Goal: Task Accomplishment & Management: Manage account settings

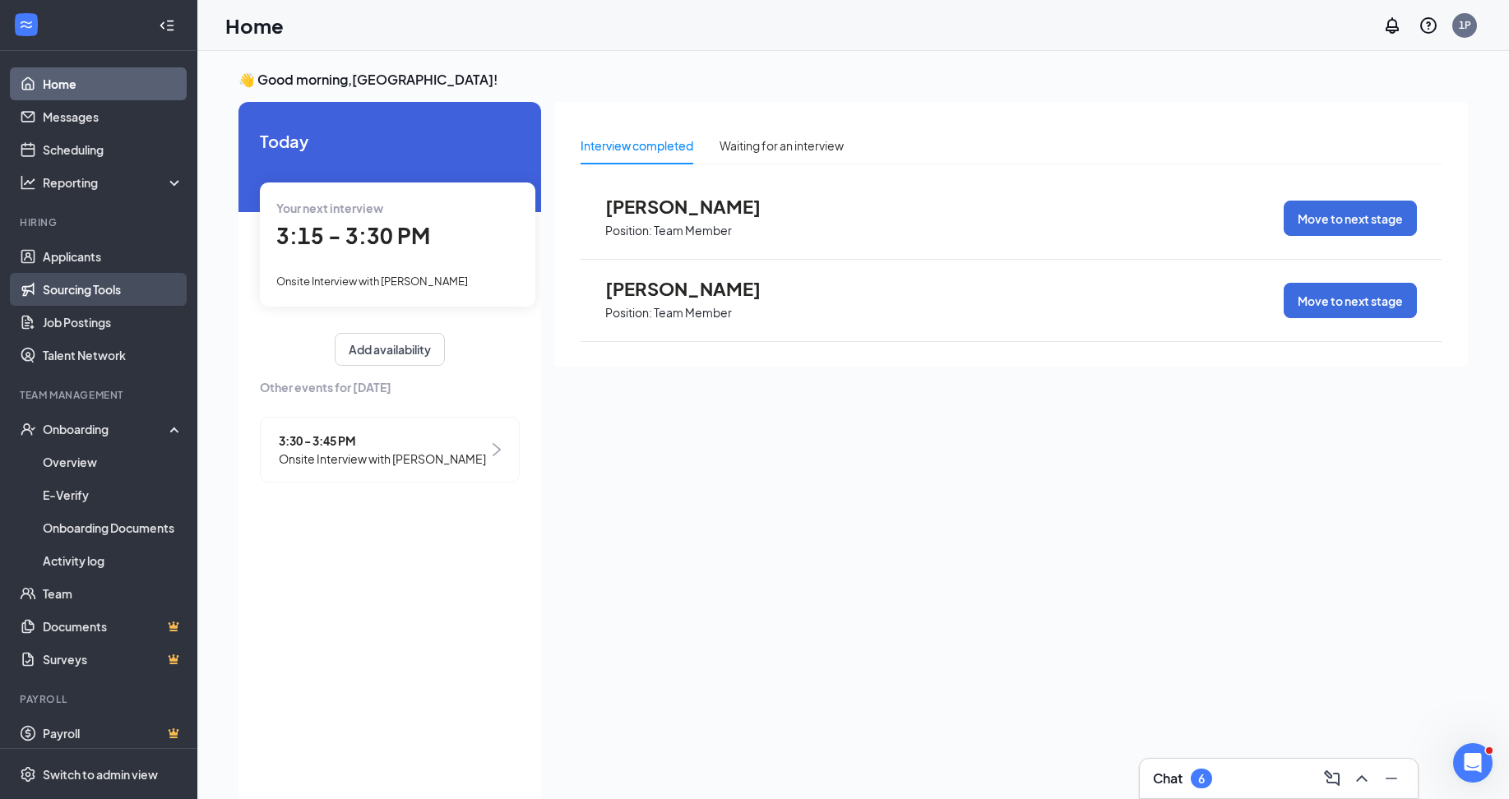
click at [70, 297] on link "Sourcing Tools" at bounding box center [113, 289] width 141 height 33
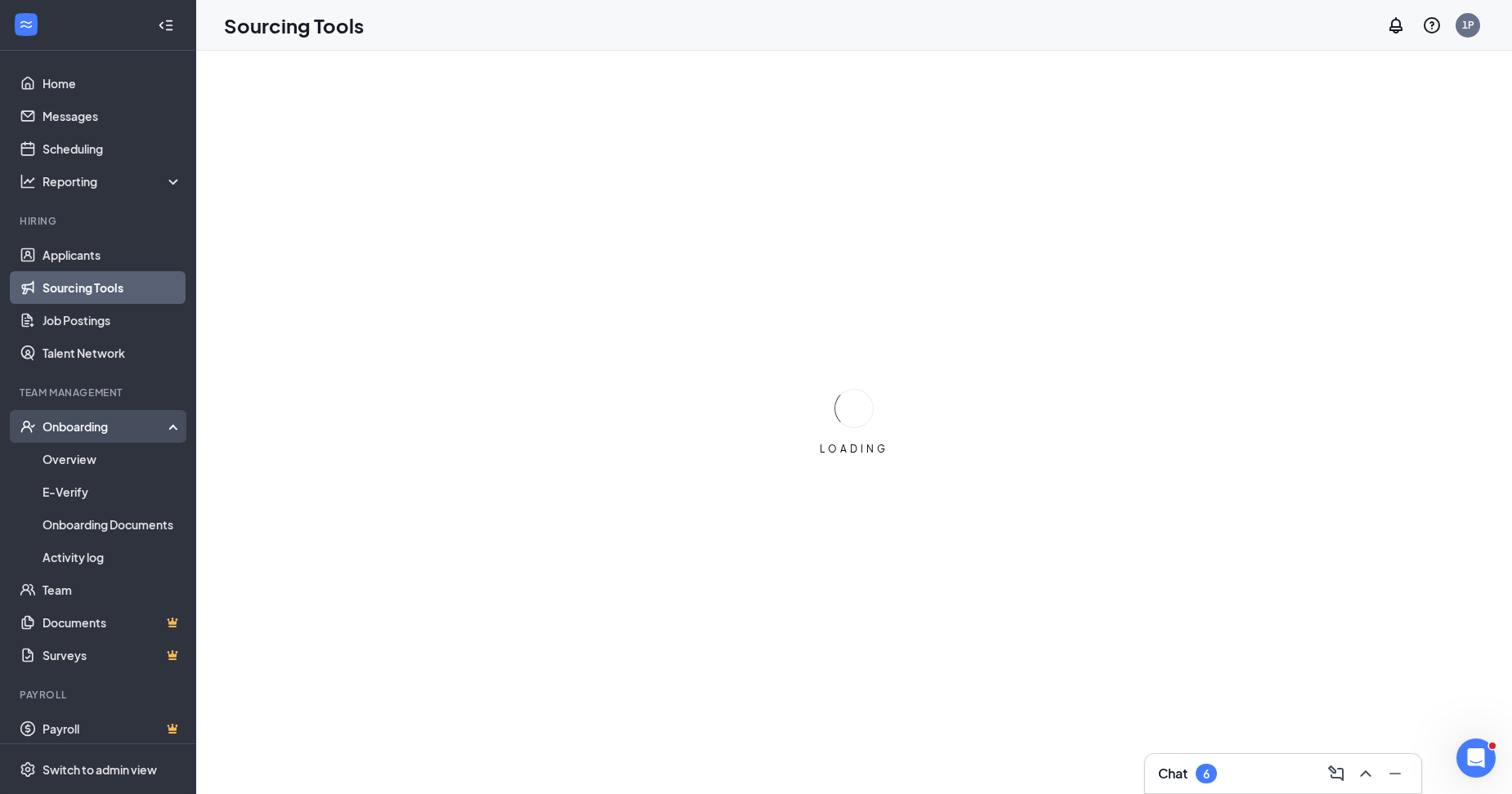
click at [100, 434] on div "Onboarding" at bounding box center [105, 426] width 126 height 16
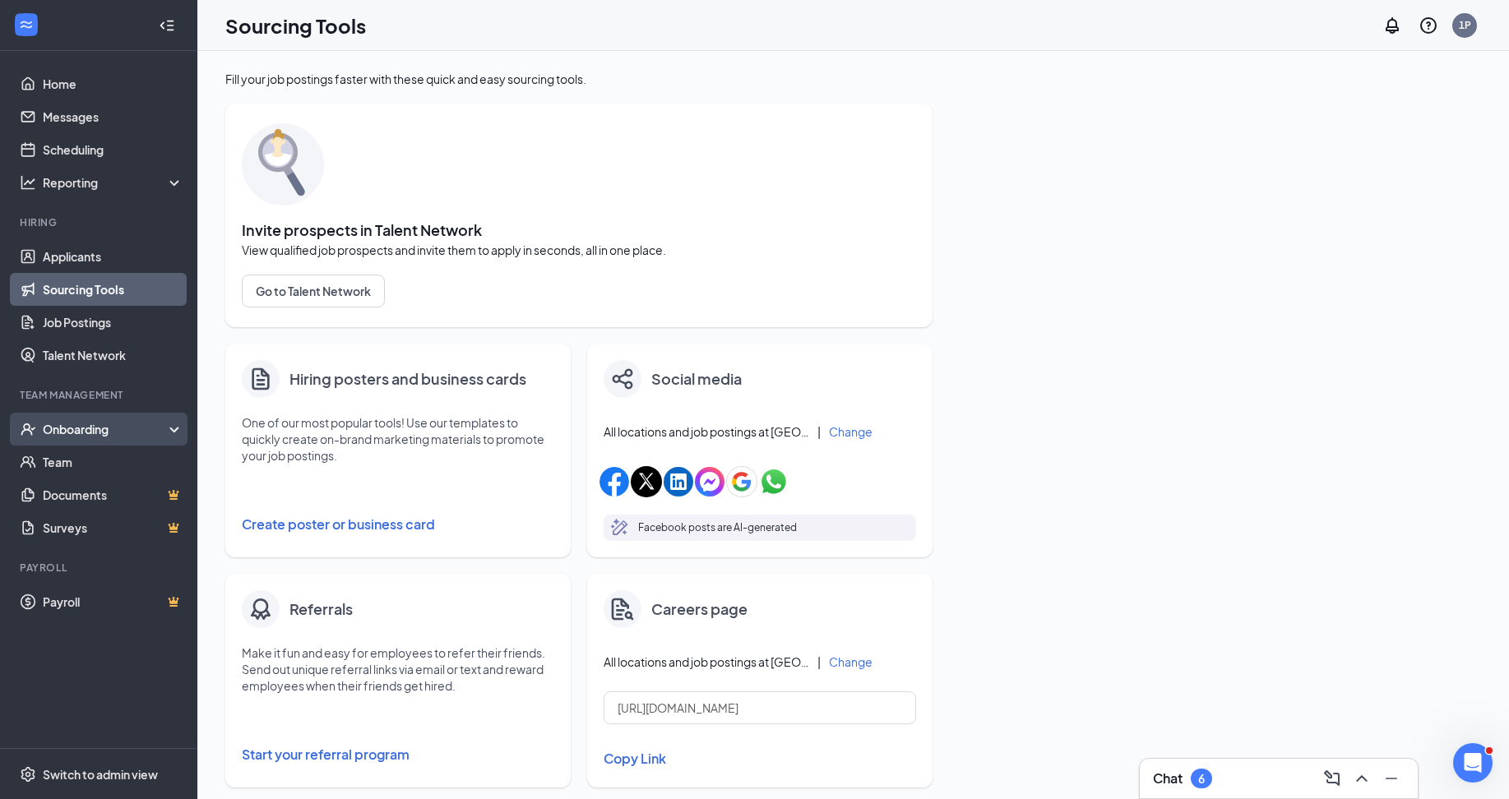
click at [90, 432] on div "Onboarding" at bounding box center [106, 429] width 127 height 16
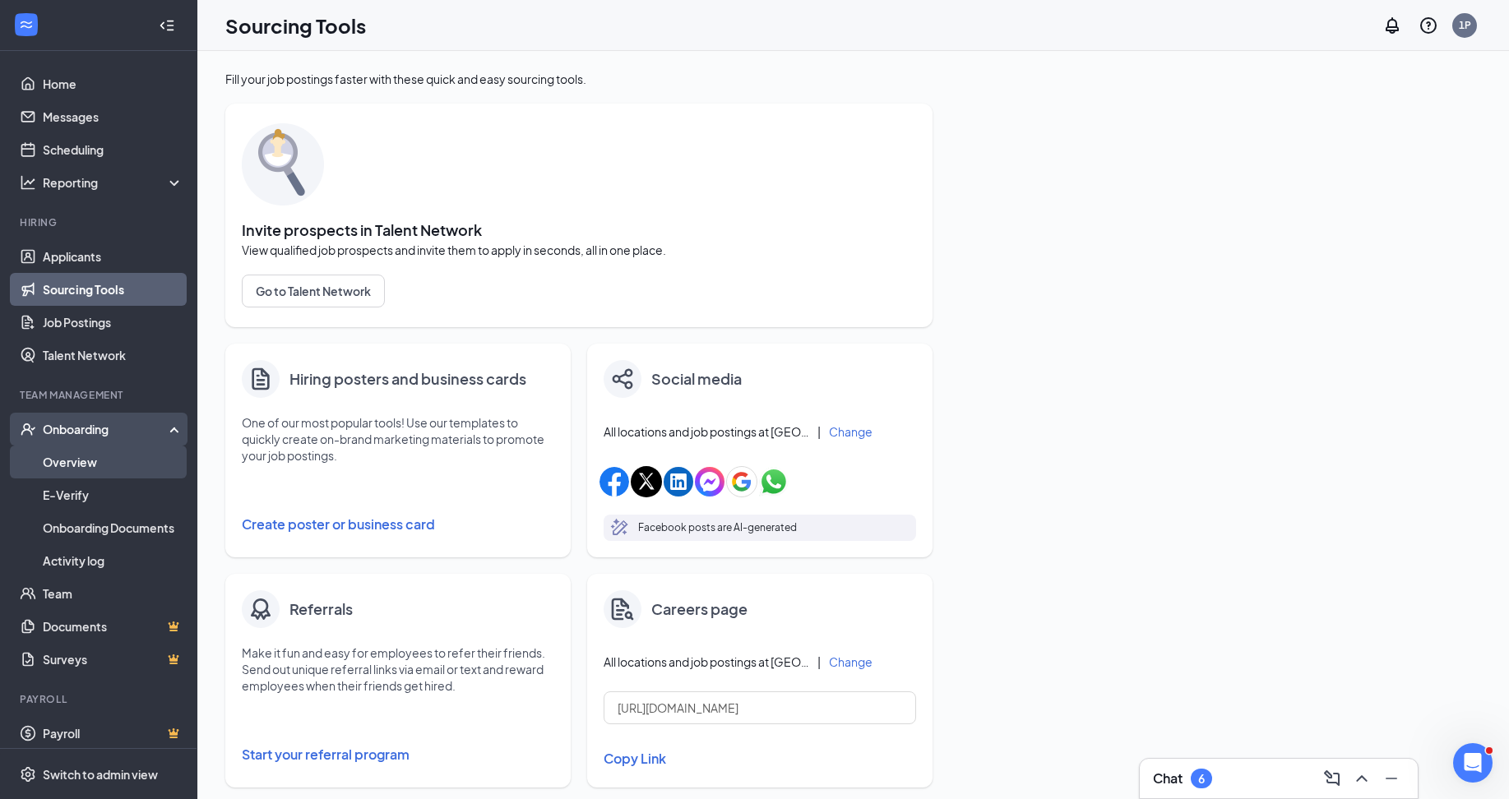
click at [72, 467] on link "Overview" at bounding box center [113, 462] width 141 height 33
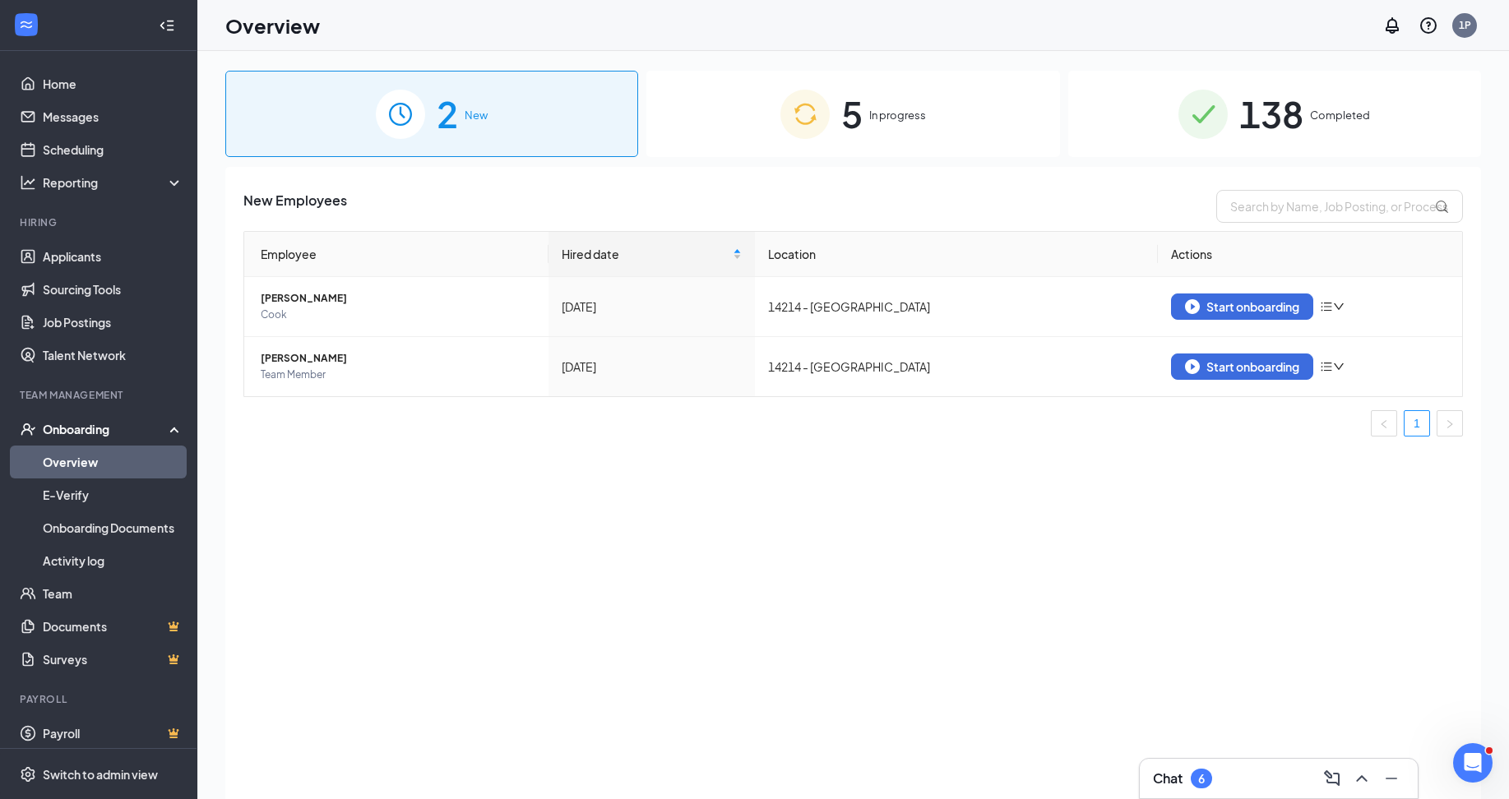
click at [813, 114] on img at bounding box center [804, 114] width 49 height 49
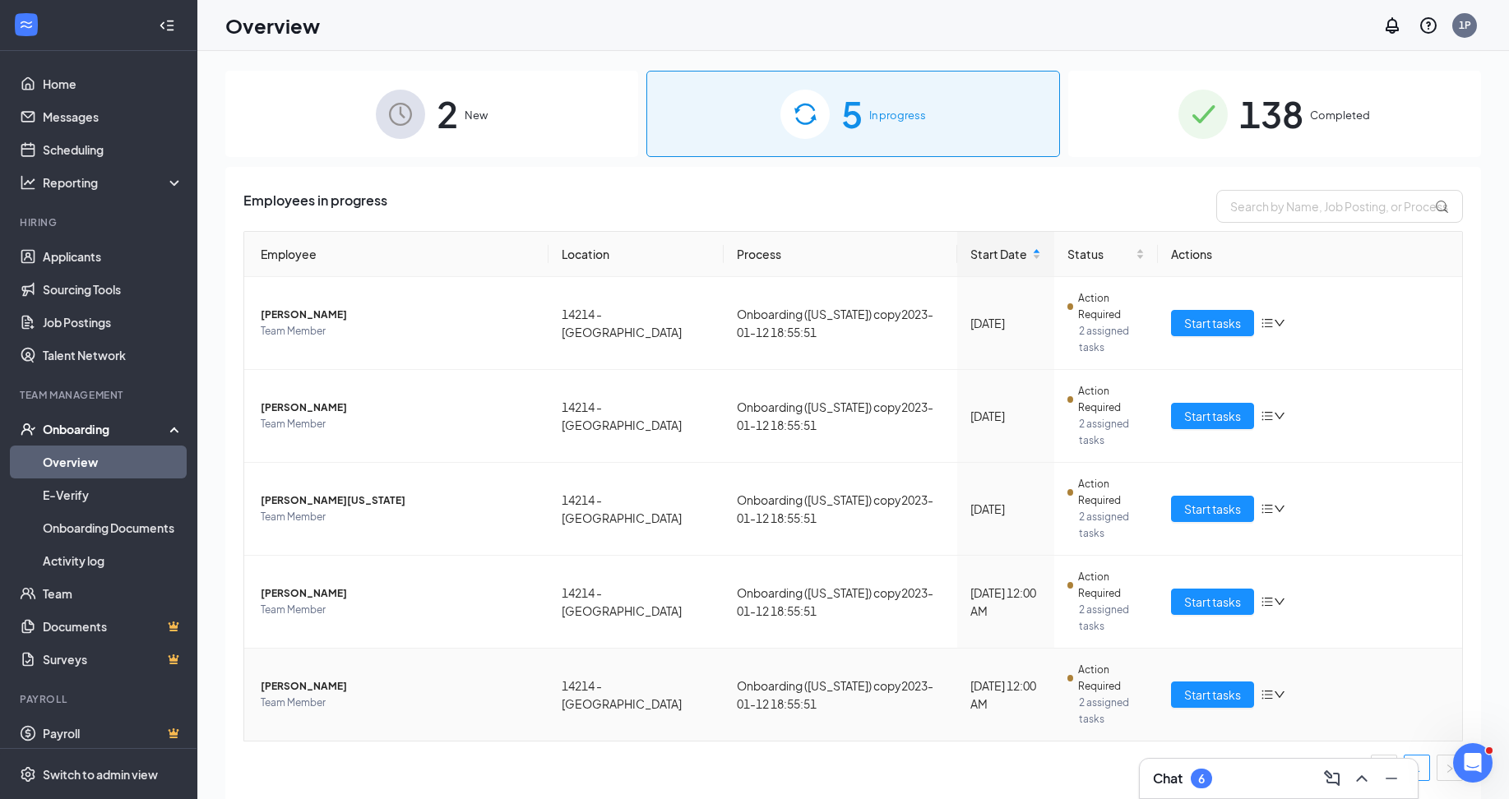
click at [446, 685] on span "[PERSON_NAME]" at bounding box center [398, 686] width 275 height 16
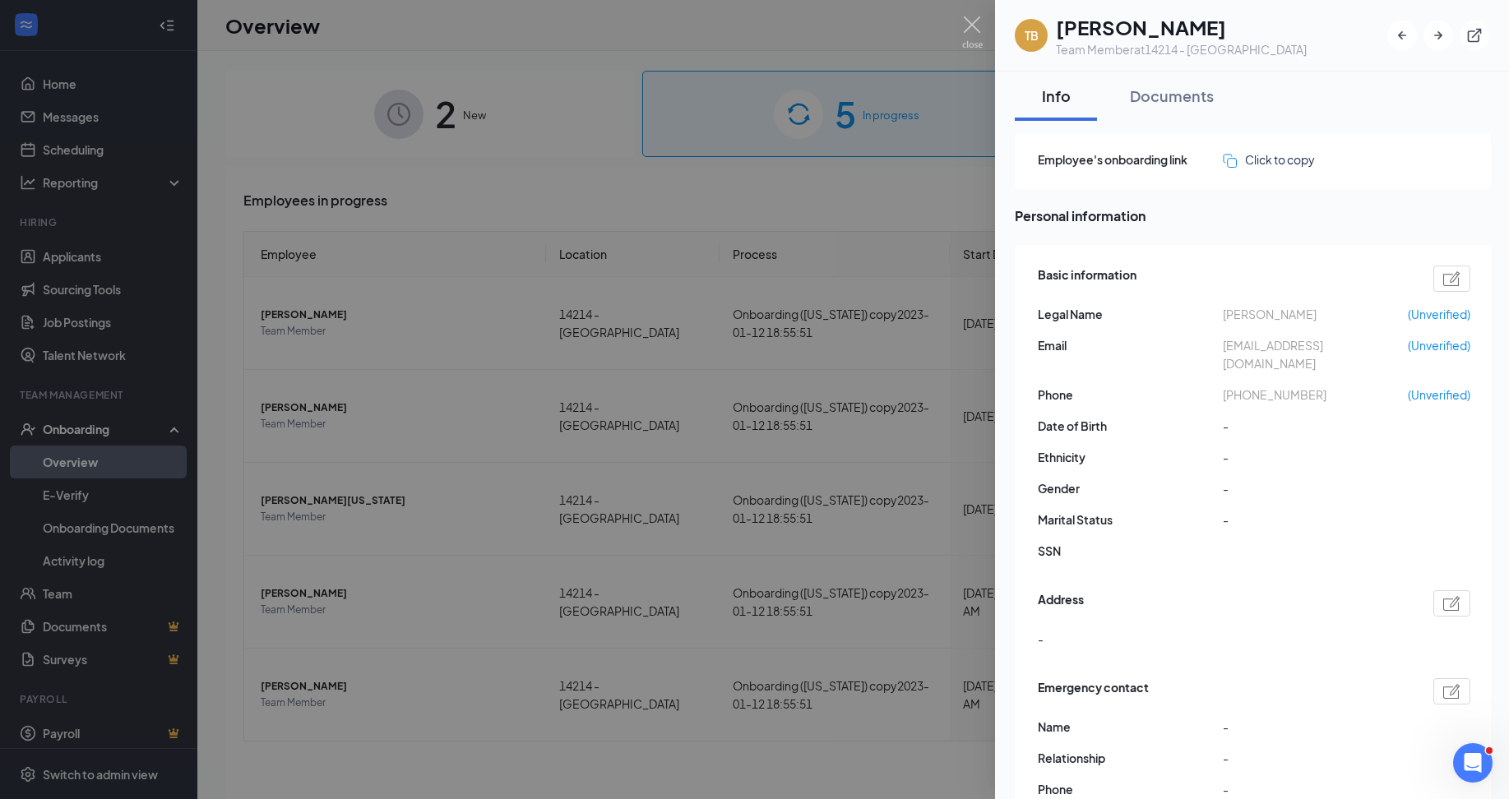
click at [1458, 283] on img at bounding box center [1451, 278] width 17 height 15
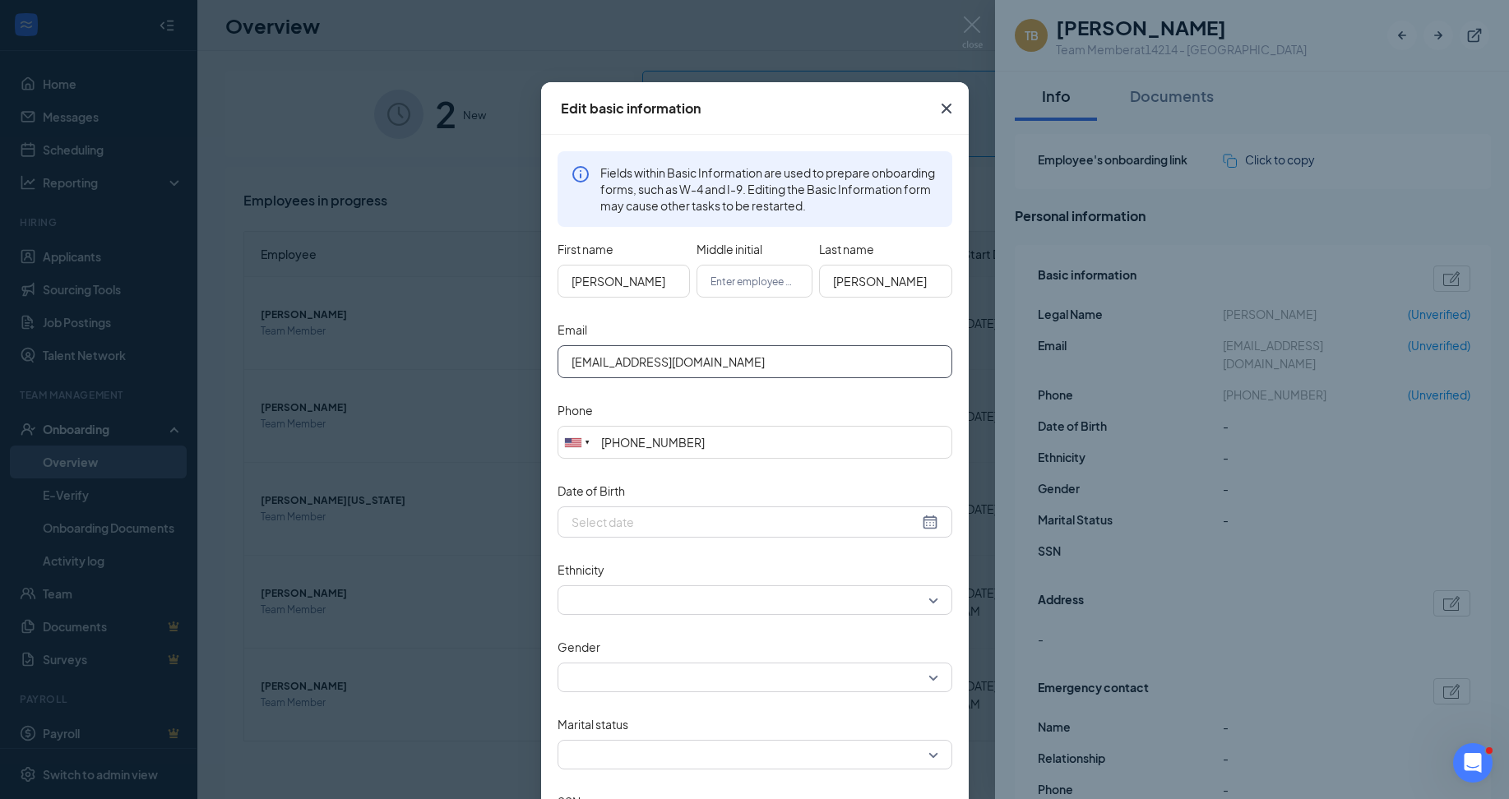
click at [561, 366] on input "[EMAIL_ADDRESS][DOMAIN_NAME]" at bounding box center [754, 361] width 395 height 33
type input "[EMAIL_ADDRESS][DOMAIN_NAME]"
click at [768, 440] on input "[PHONE_NUMBER]" at bounding box center [754, 442] width 395 height 33
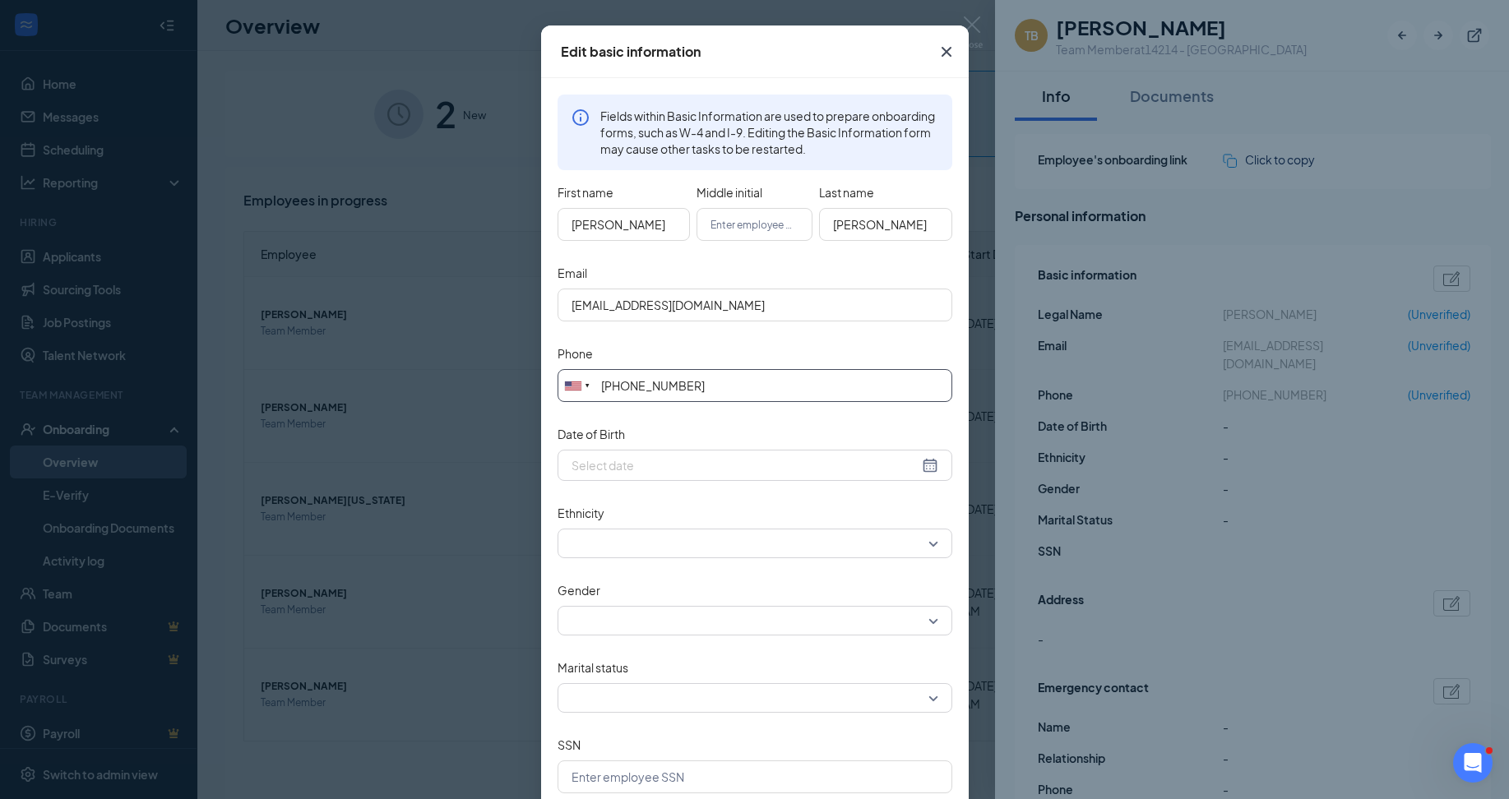
scroll to position [143, 0]
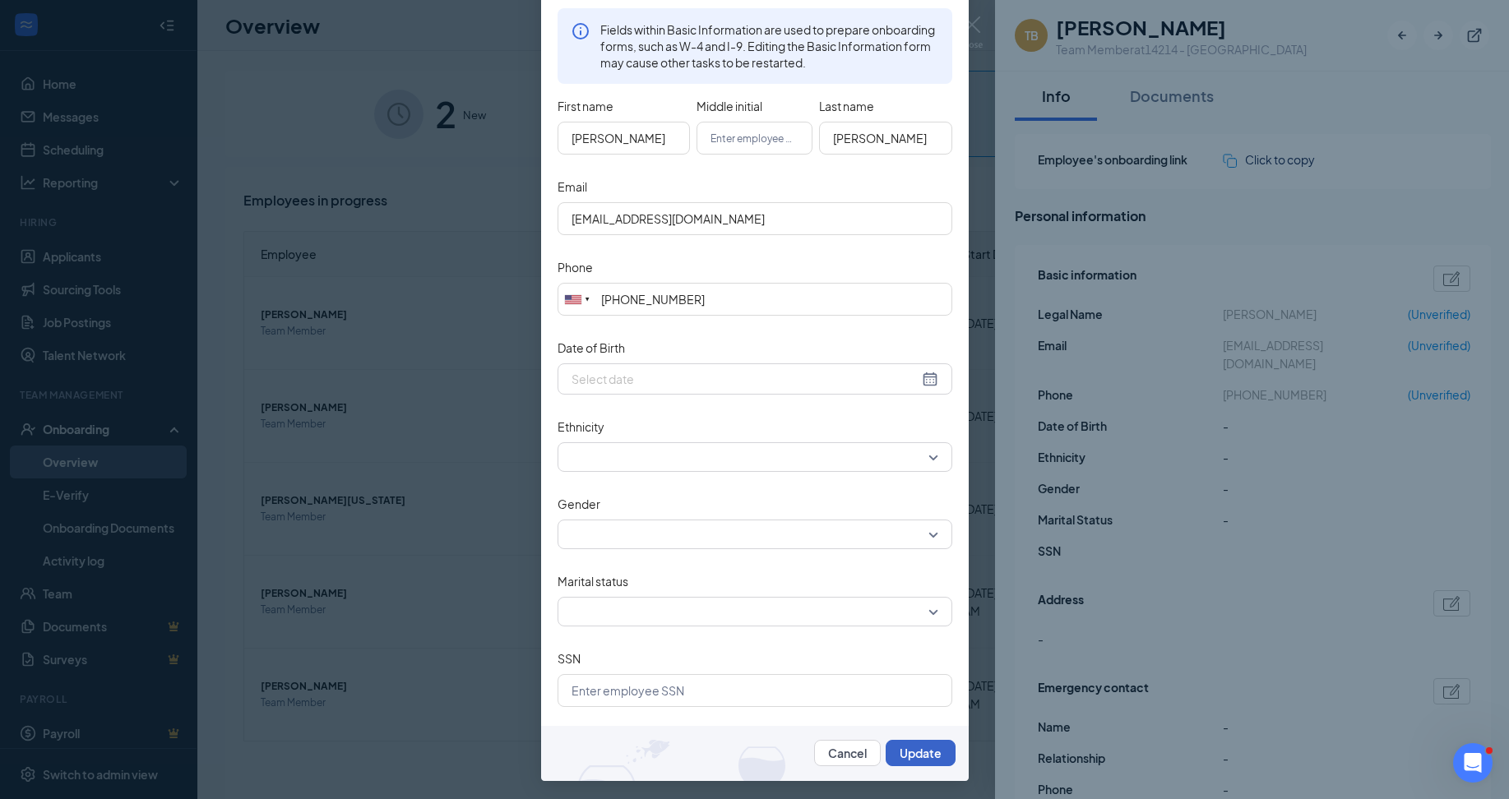
click at [918, 751] on button "Update" at bounding box center [920, 753] width 70 height 26
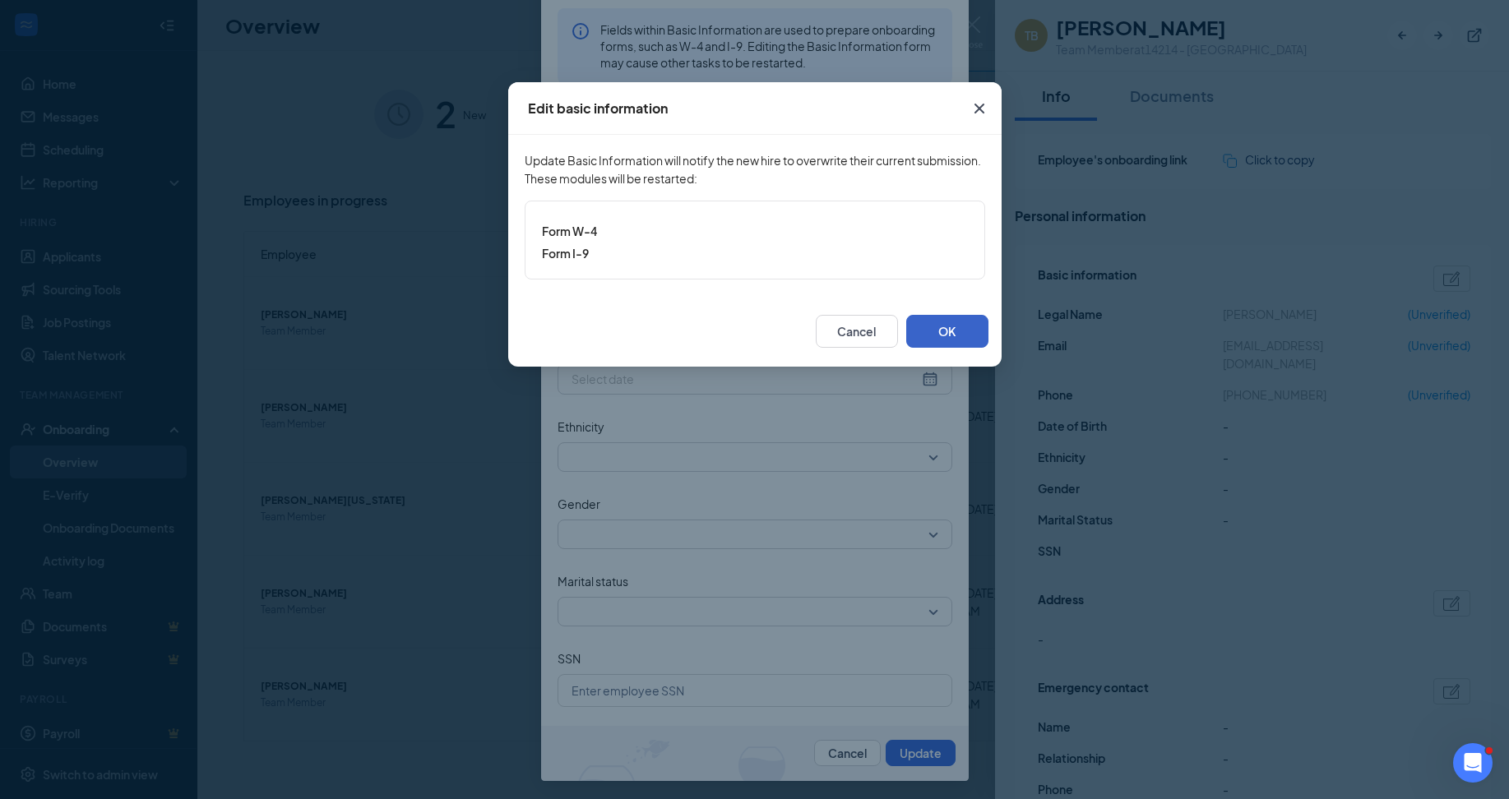
click at [927, 336] on button "OK" at bounding box center [947, 331] width 82 height 33
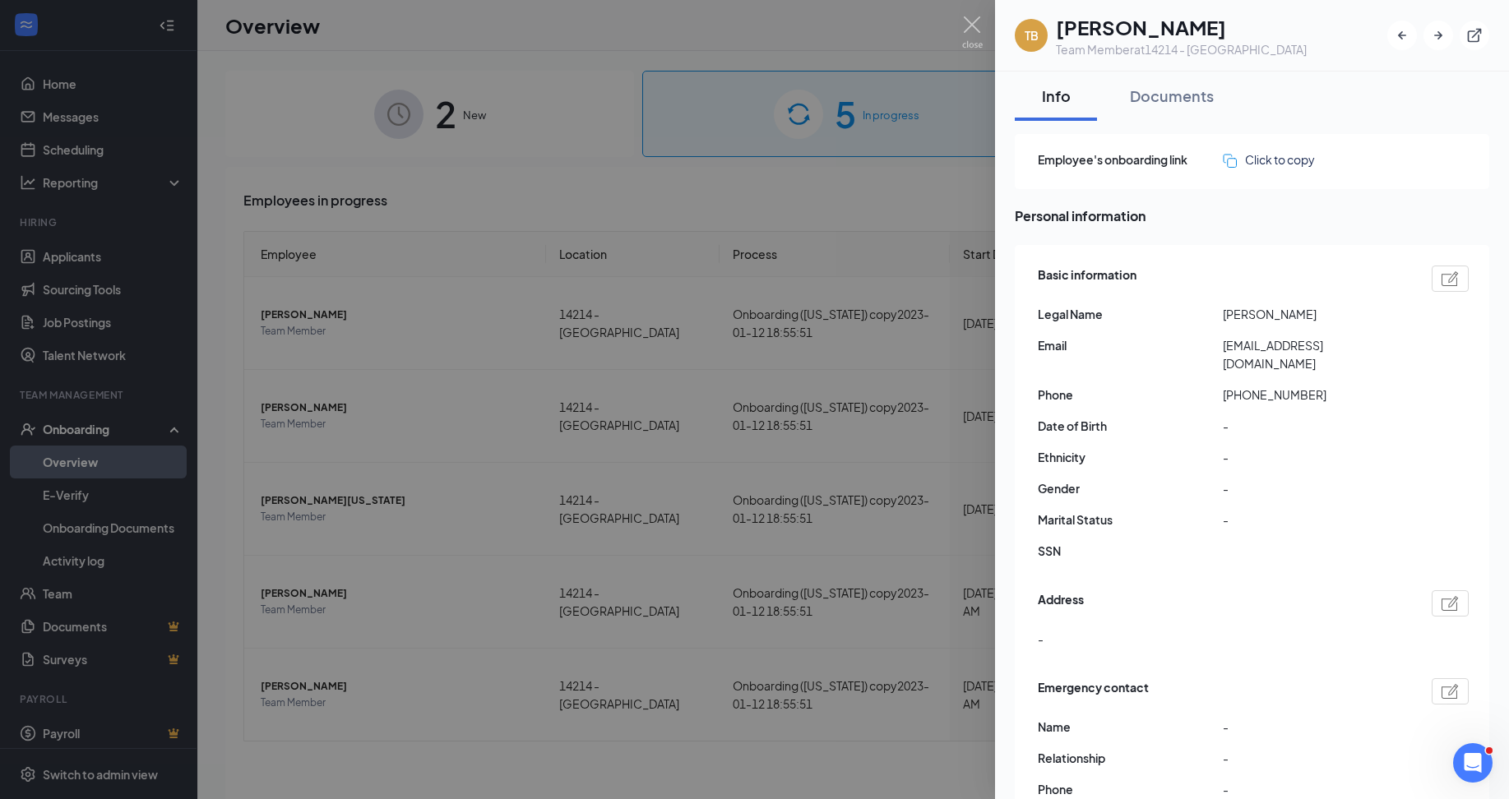
click at [889, 192] on div at bounding box center [754, 399] width 1509 height 799
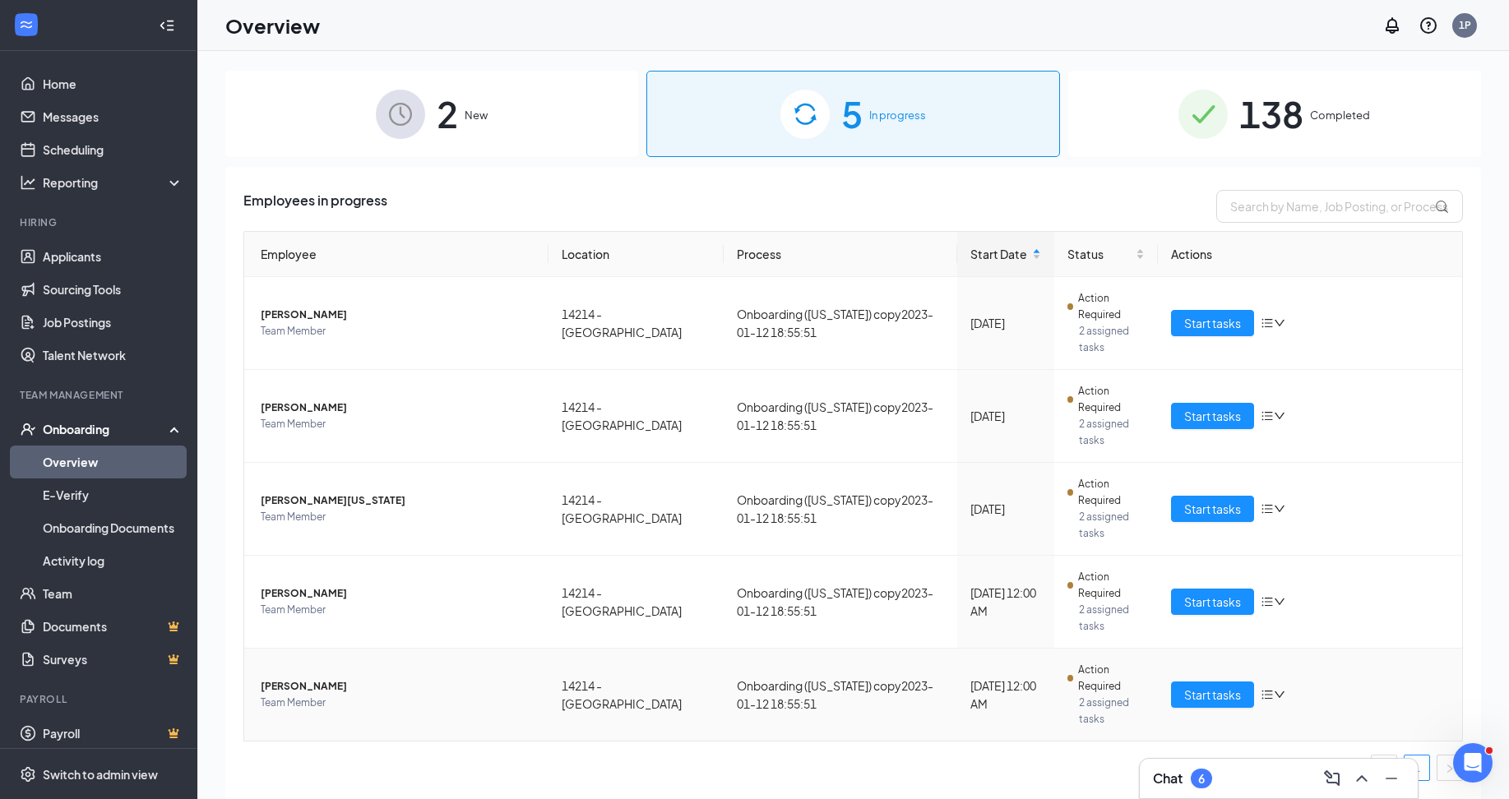
click at [1270, 693] on icon "bars" at bounding box center [1266, 694] width 13 height 13
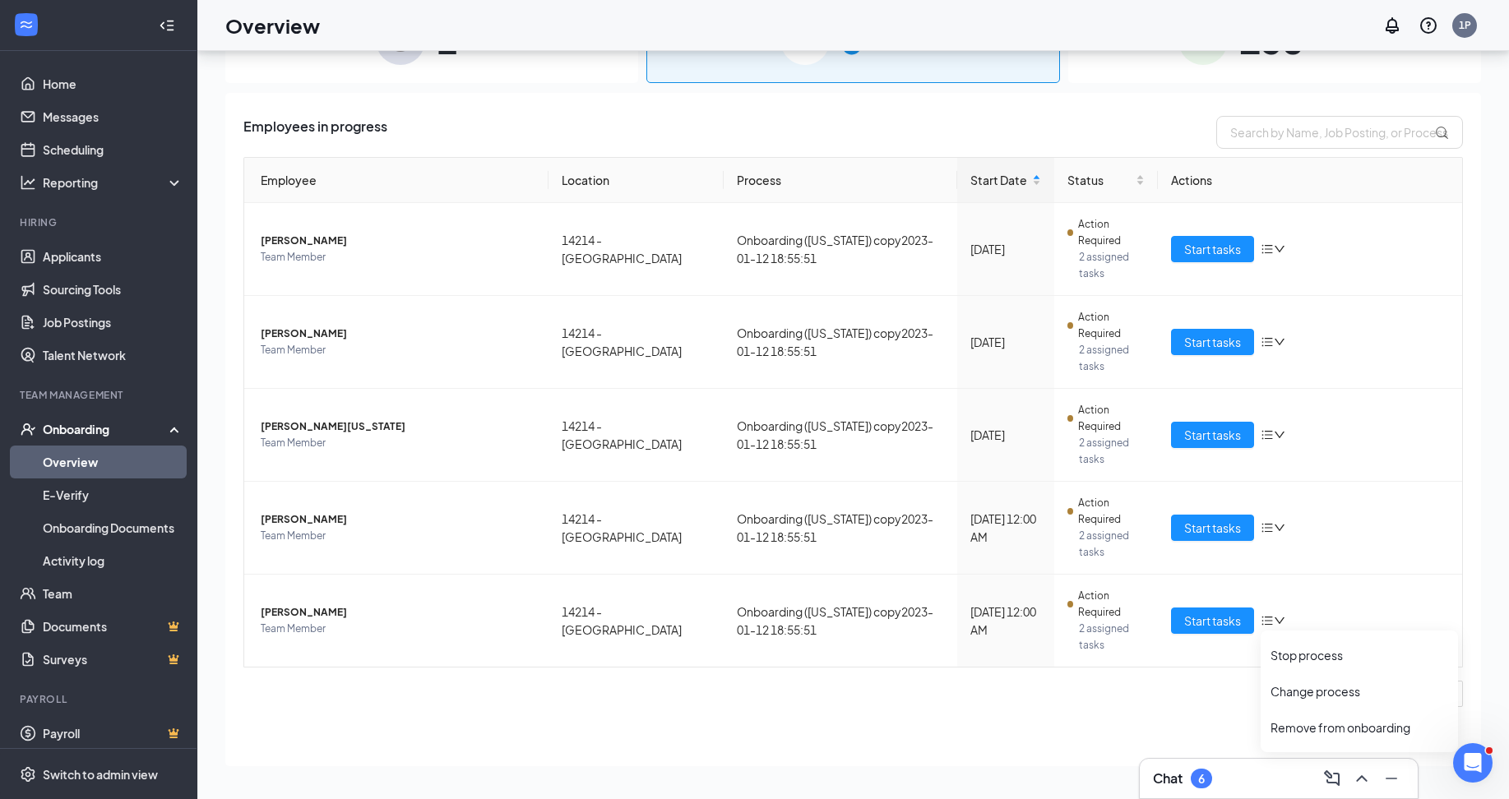
click at [1231, 684] on ul "1" at bounding box center [852, 694] width 1219 height 26
click at [854, 608] on td "Onboarding ([US_STATE]) copy2023-01-12 18:55:51" at bounding box center [840, 621] width 234 height 92
click at [418, 620] on span "[PERSON_NAME]" at bounding box center [398, 612] width 275 height 16
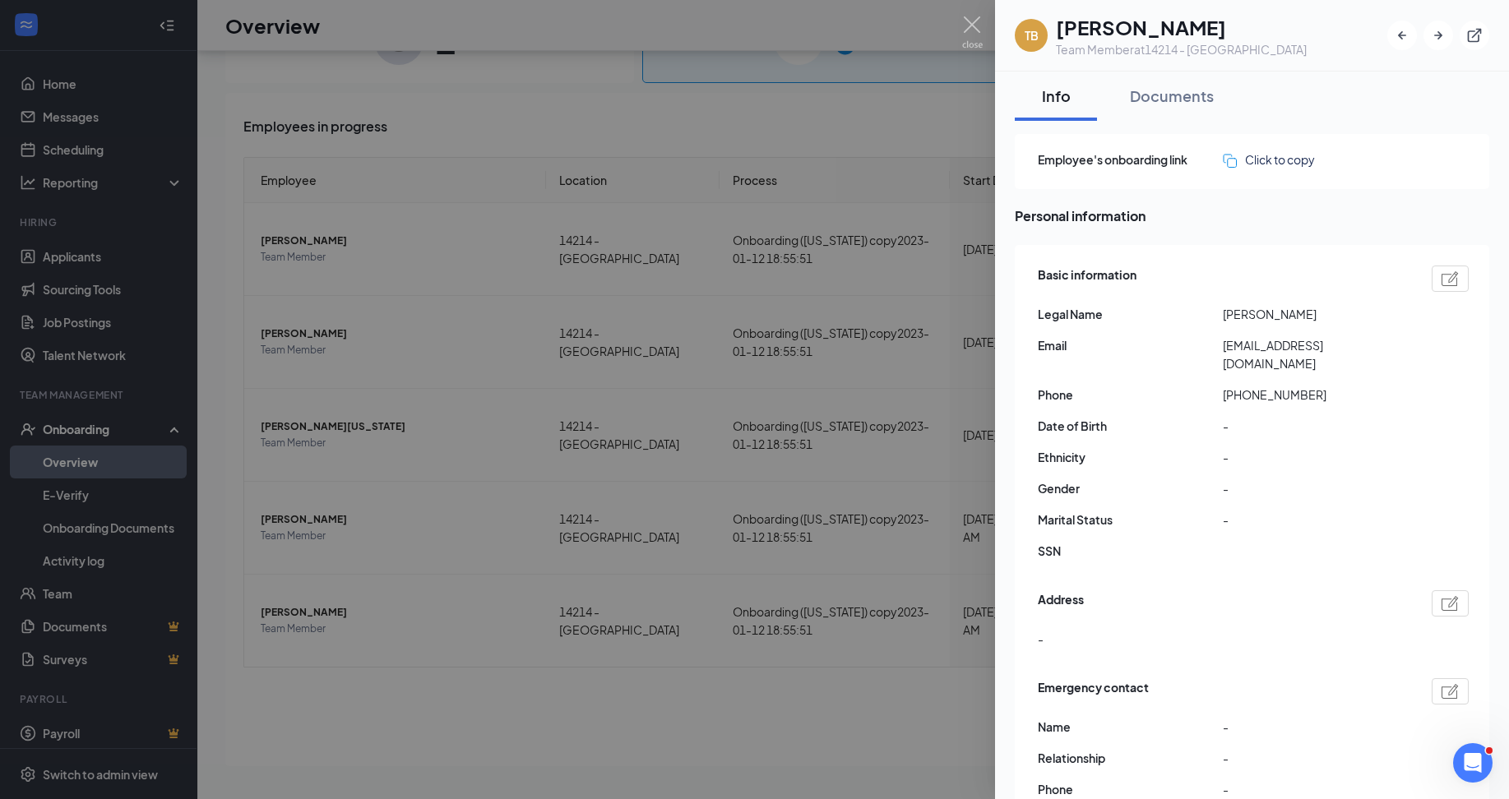
click at [870, 104] on div at bounding box center [754, 399] width 1509 height 799
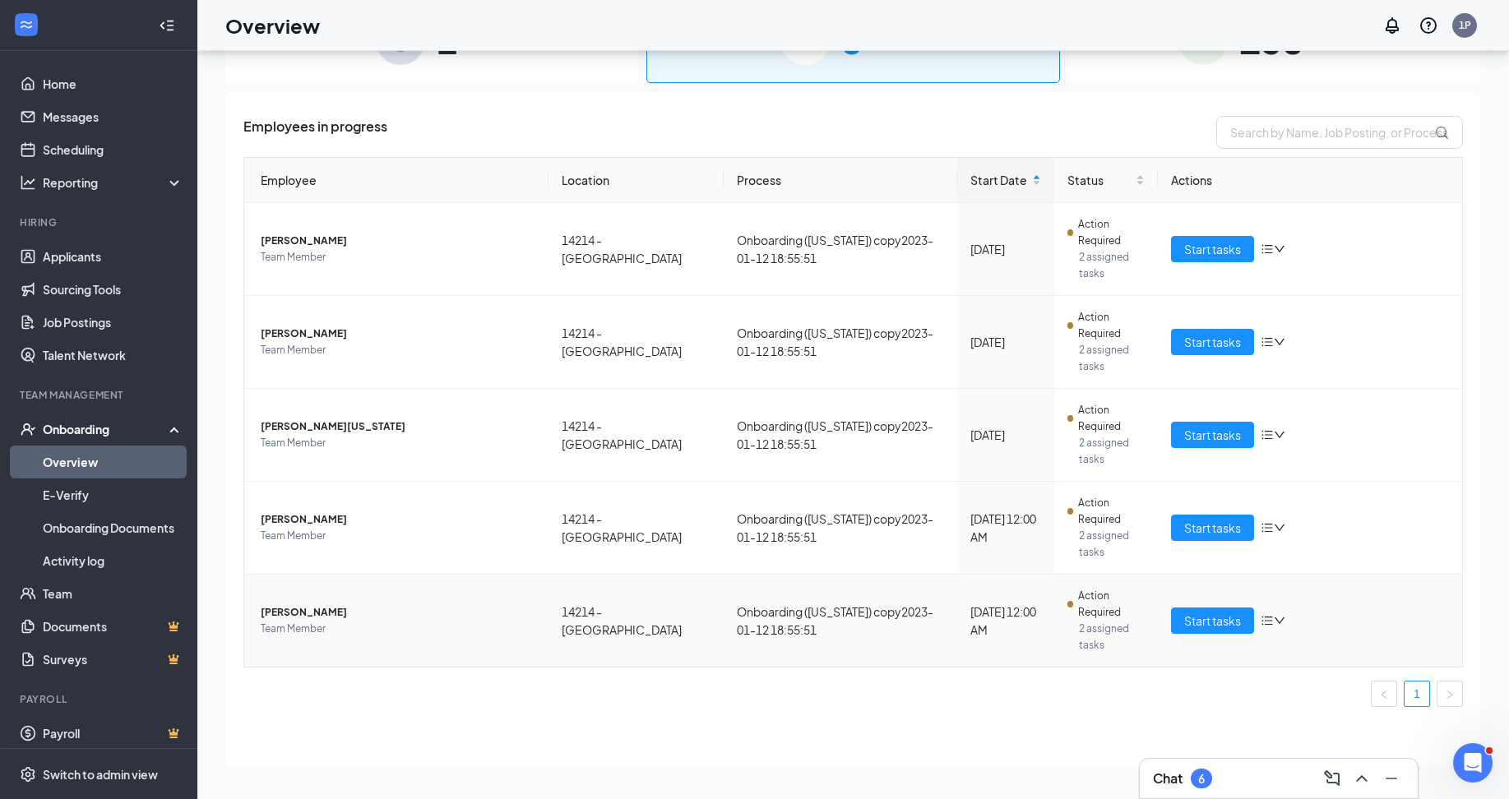
click at [1264, 618] on icon "bars" at bounding box center [1266, 620] width 13 height 13
click at [1270, 618] on icon "bars" at bounding box center [1266, 620] width 13 height 13
click at [1272, 694] on div "Change process" at bounding box center [1359, 691] width 178 height 16
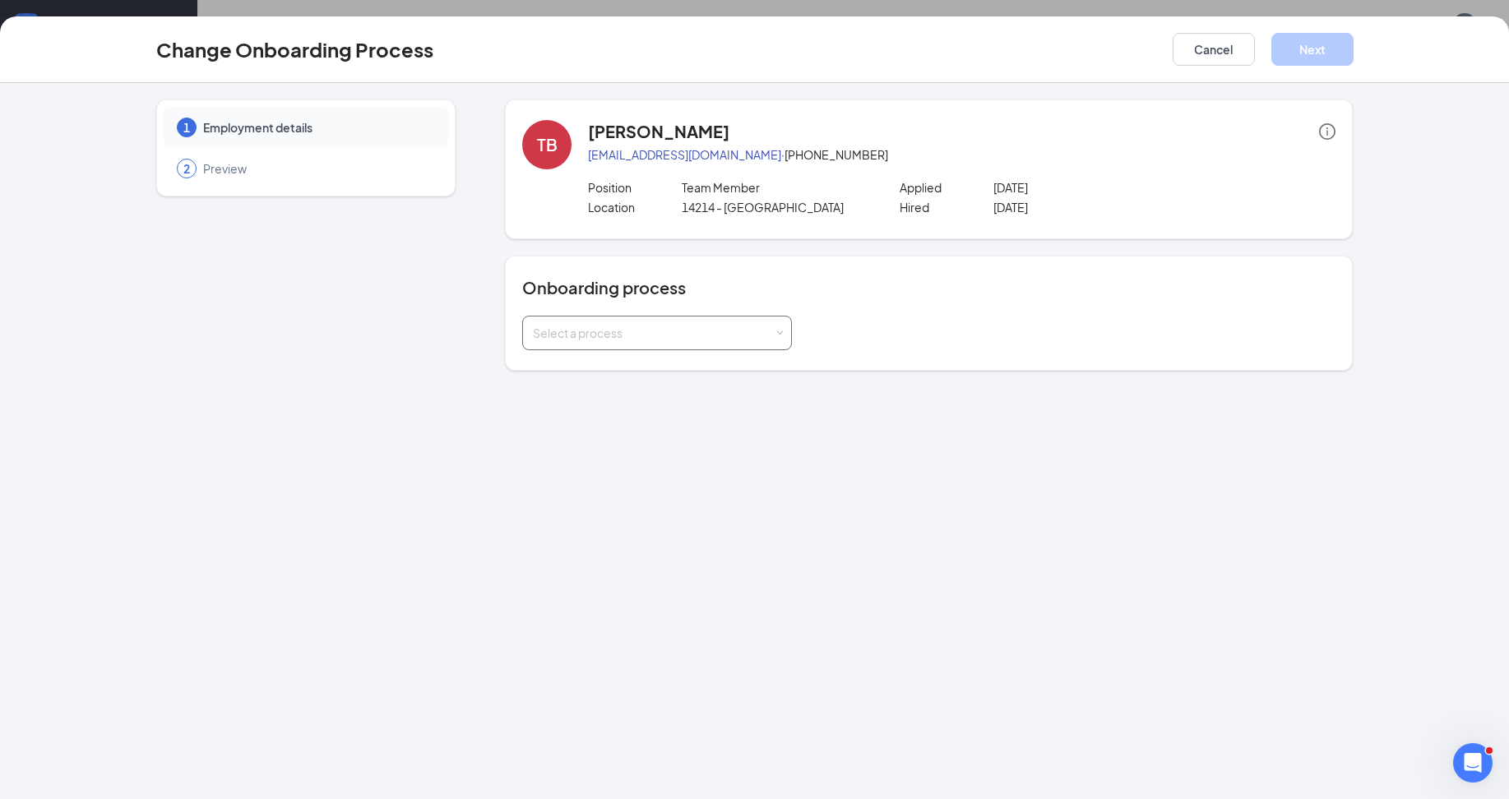
click at [769, 326] on div "Select a process" at bounding box center [653, 333] width 241 height 16
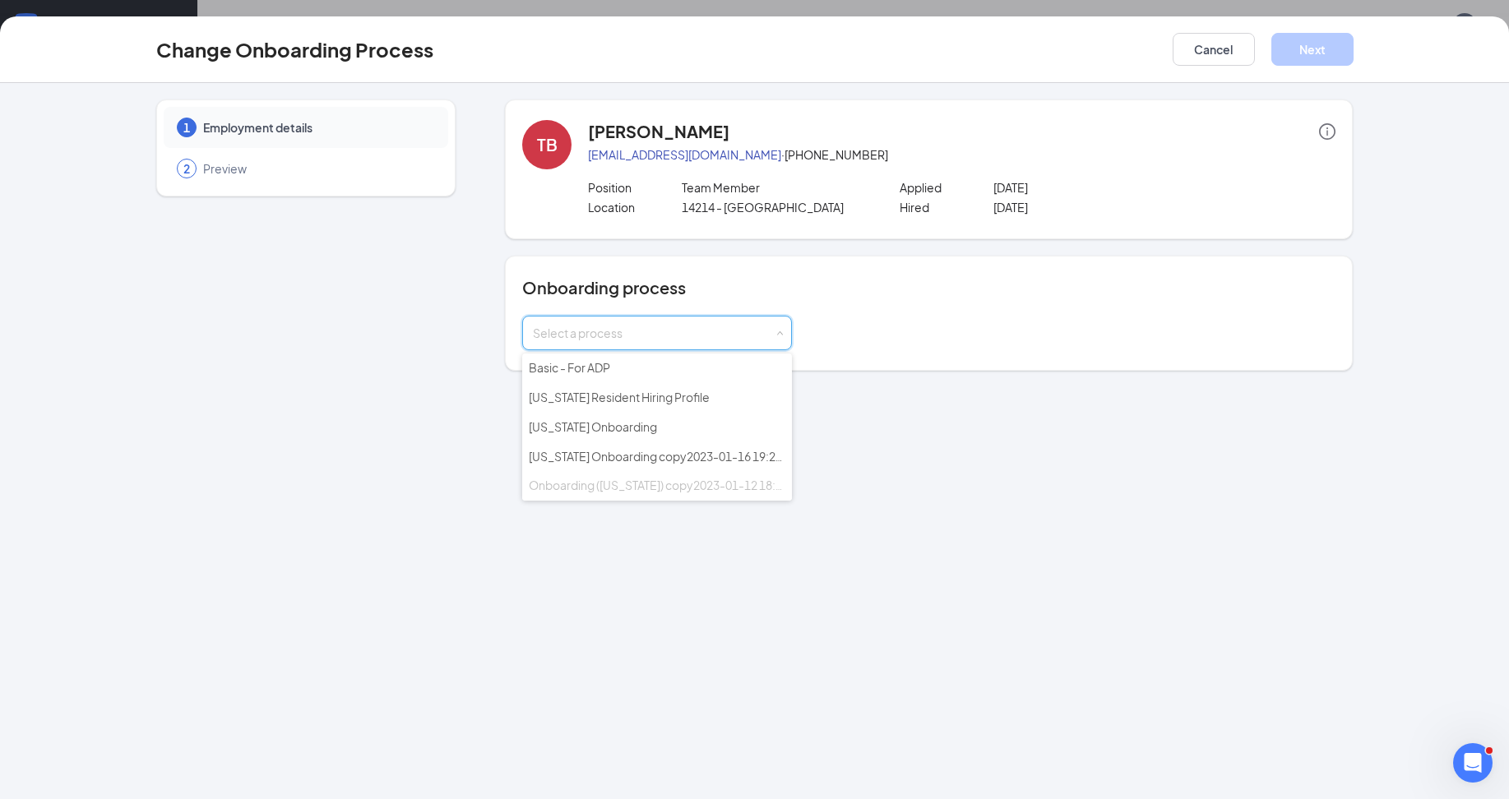
click at [685, 488] on span "Onboarding ([US_STATE]) copy2023-01-12 18:55:51 (current process)" at bounding box center [714, 485] width 370 height 15
click at [330, 236] on div "1 Employment details 2 Preview" at bounding box center [305, 234] width 299 height 271
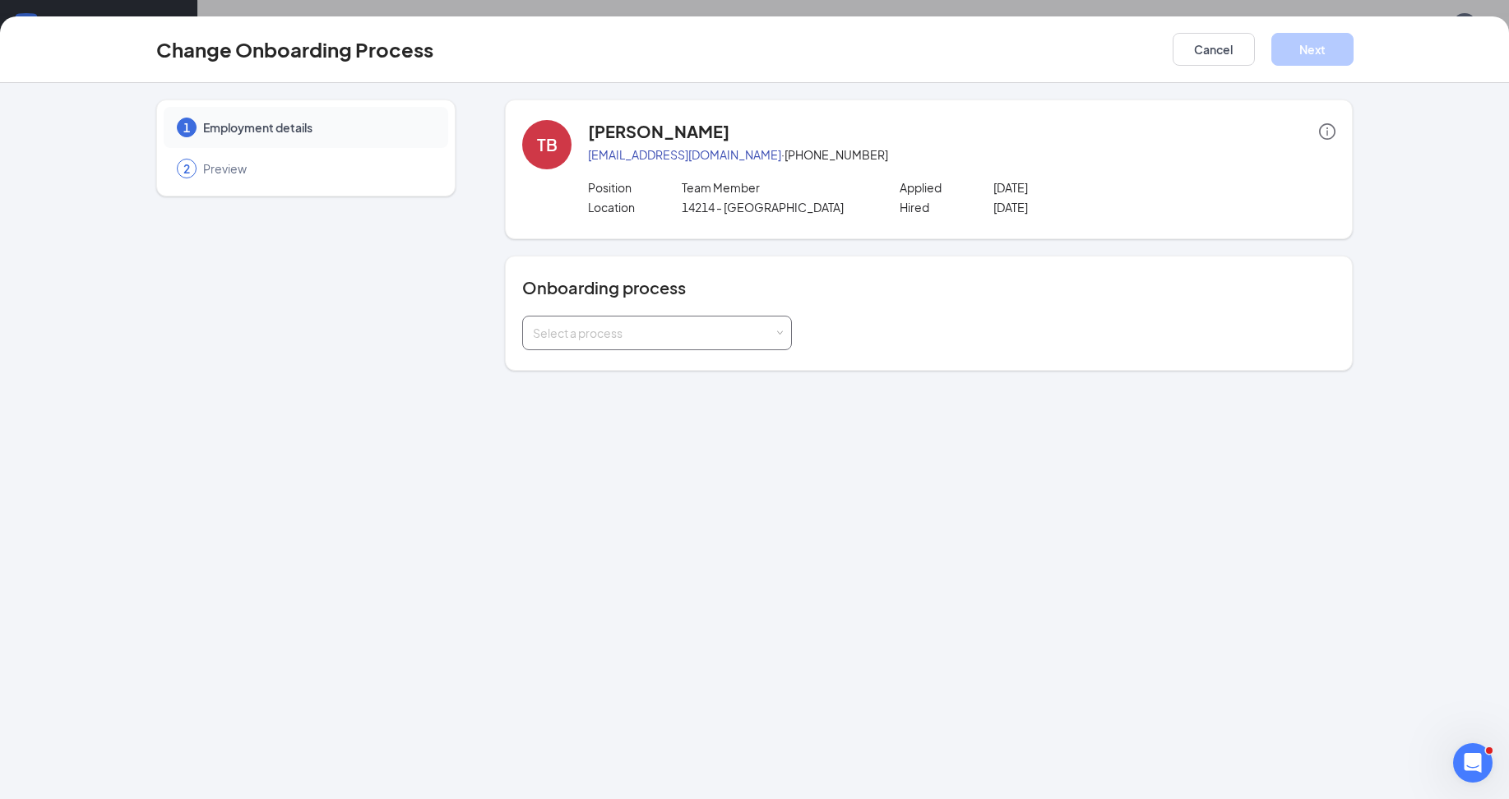
click at [774, 343] on div "Select a process" at bounding box center [657, 333] width 248 height 33
drag, startPoint x: 1085, startPoint y: 456, endPoint x: 1099, endPoint y: 411, distance: 47.3
click at [1099, 411] on div "1 Employment details 2 Preview TB [PERSON_NAME] [EMAIL_ADDRESS][DOMAIN_NAME] · …" at bounding box center [754, 441] width 1509 height 716
click at [1202, 55] on button "Cancel" at bounding box center [1213, 49] width 82 height 33
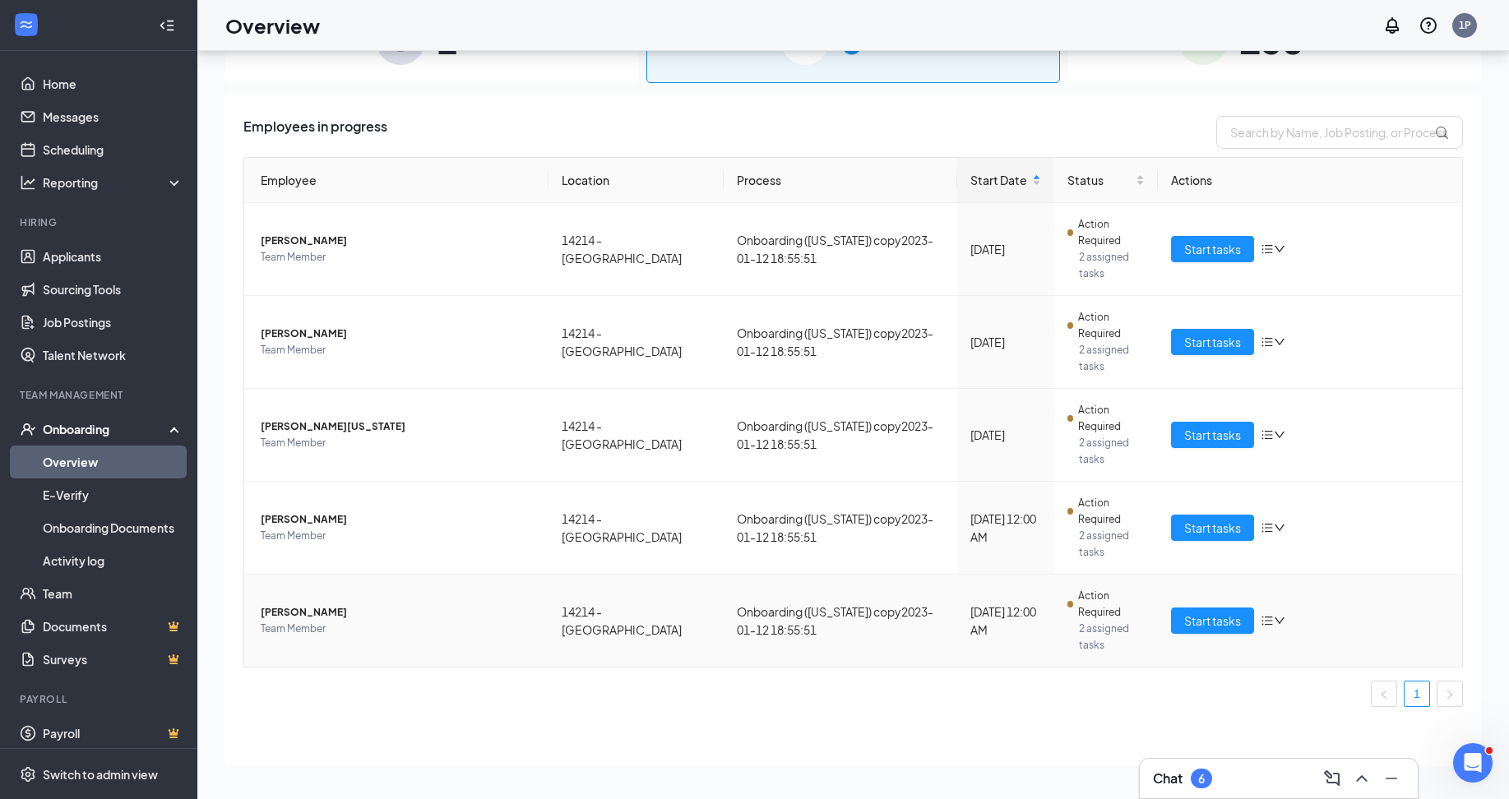
click at [1274, 620] on icon "down" at bounding box center [1279, 621] width 12 height 12
click at [1328, 729] on div "Remove from onboarding" at bounding box center [1359, 727] width 178 height 16
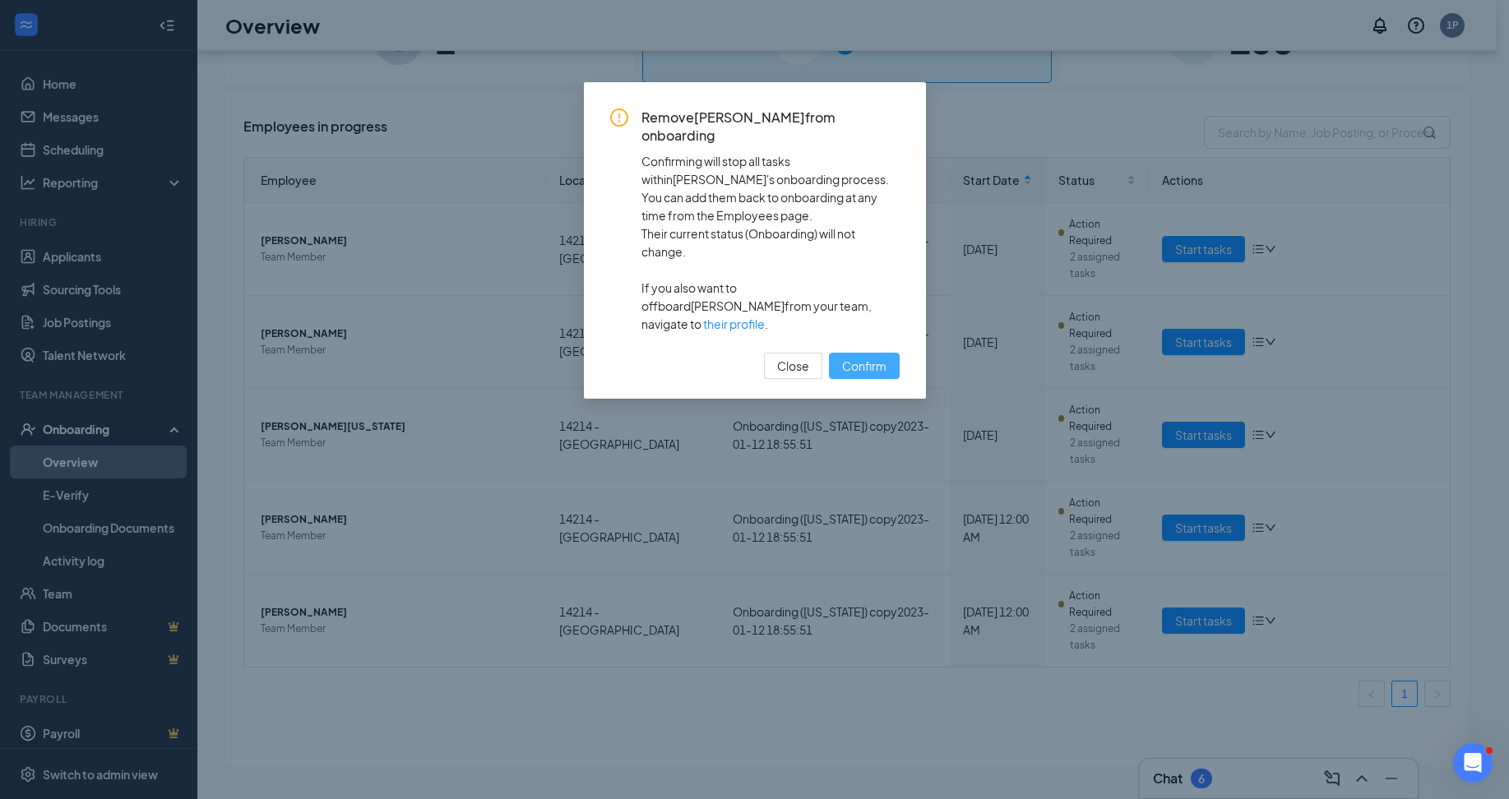
click at [869, 353] on button "Confirm" at bounding box center [864, 366] width 71 height 26
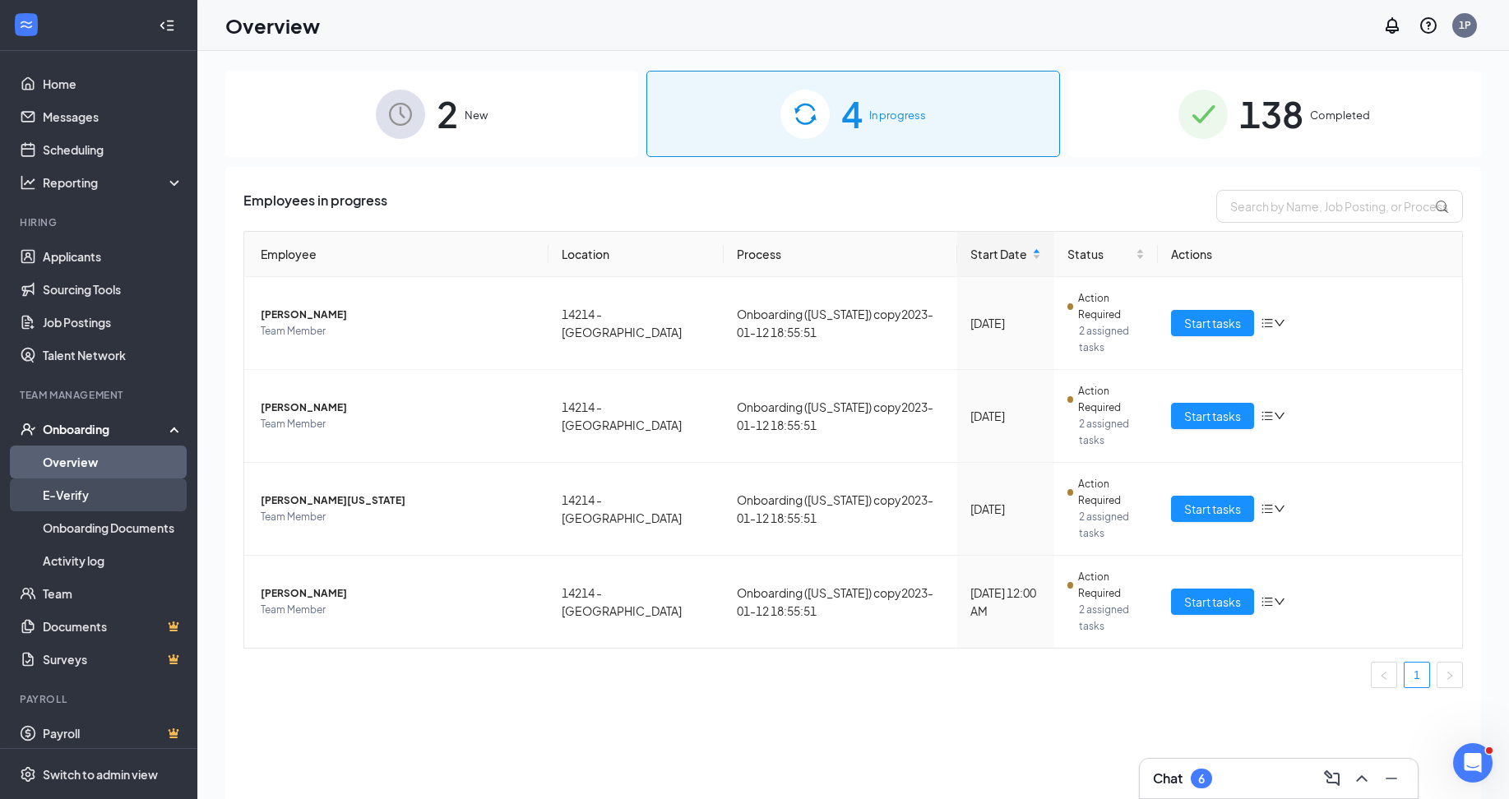
click at [81, 493] on link "E-Verify" at bounding box center [113, 494] width 141 height 33
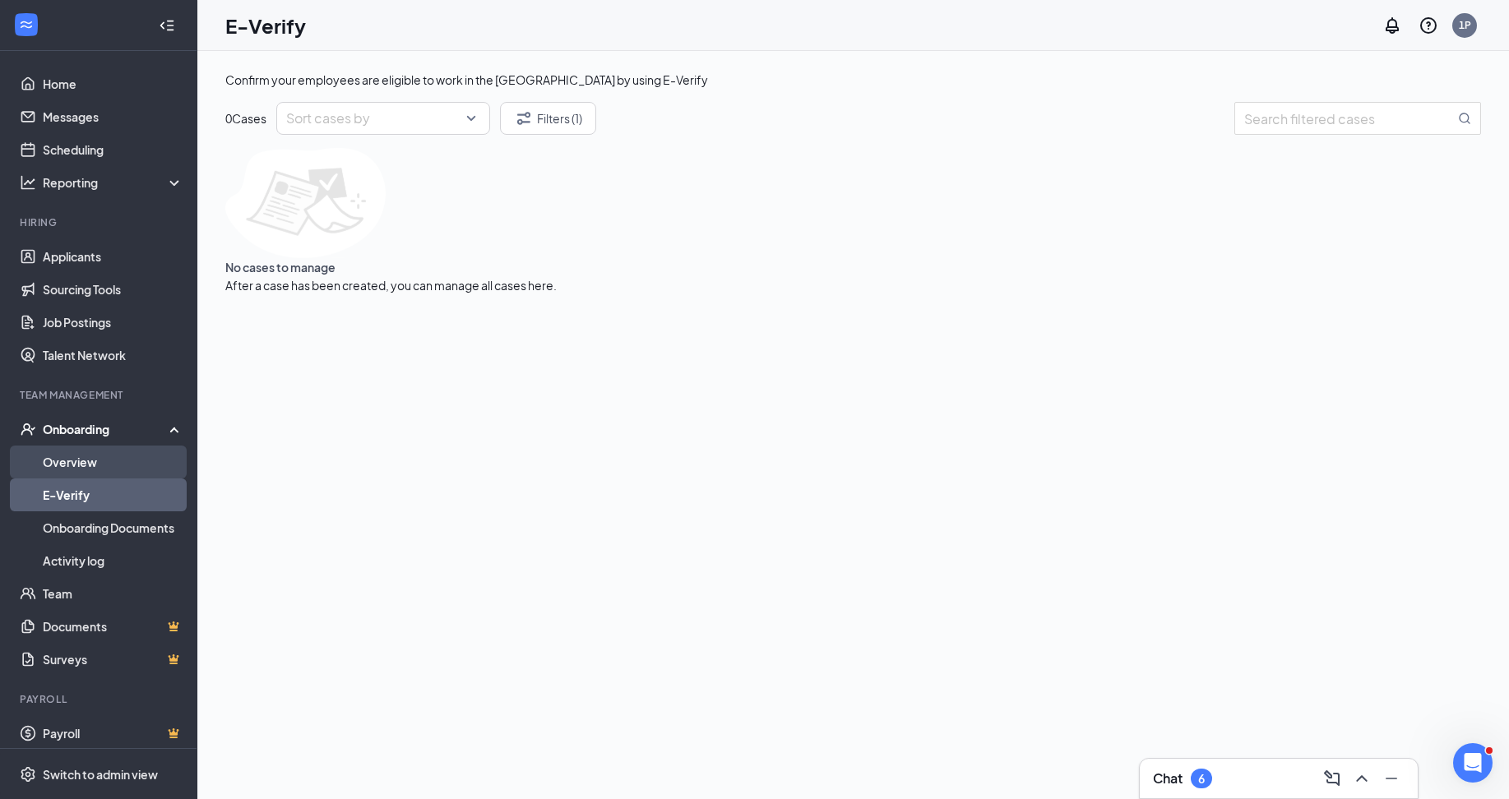
click at [68, 461] on link "Overview" at bounding box center [113, 462] width 141 height 33
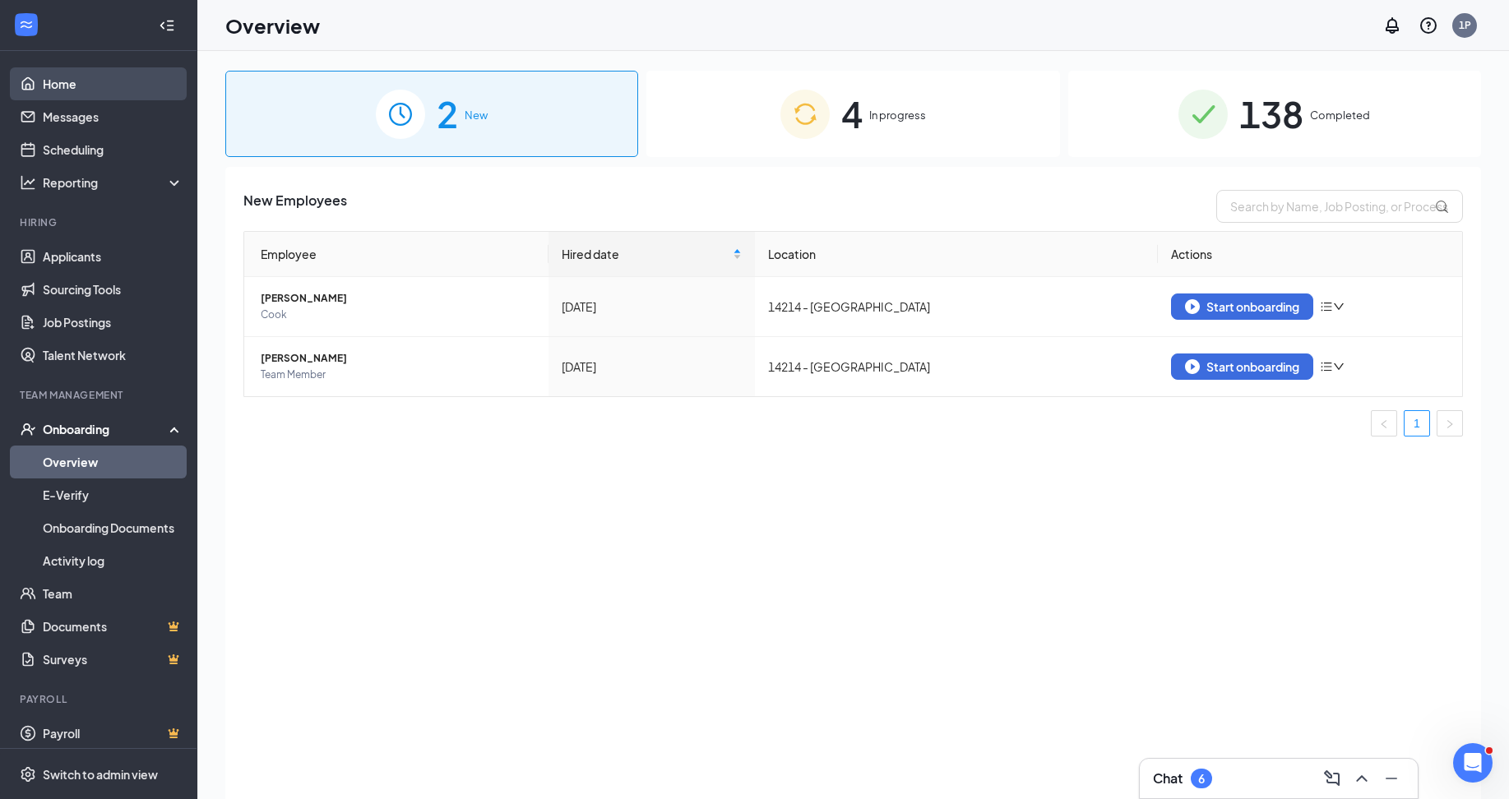
click at [83, 90] on link "Home" at bounding box center [113, 83] width 141 height 33
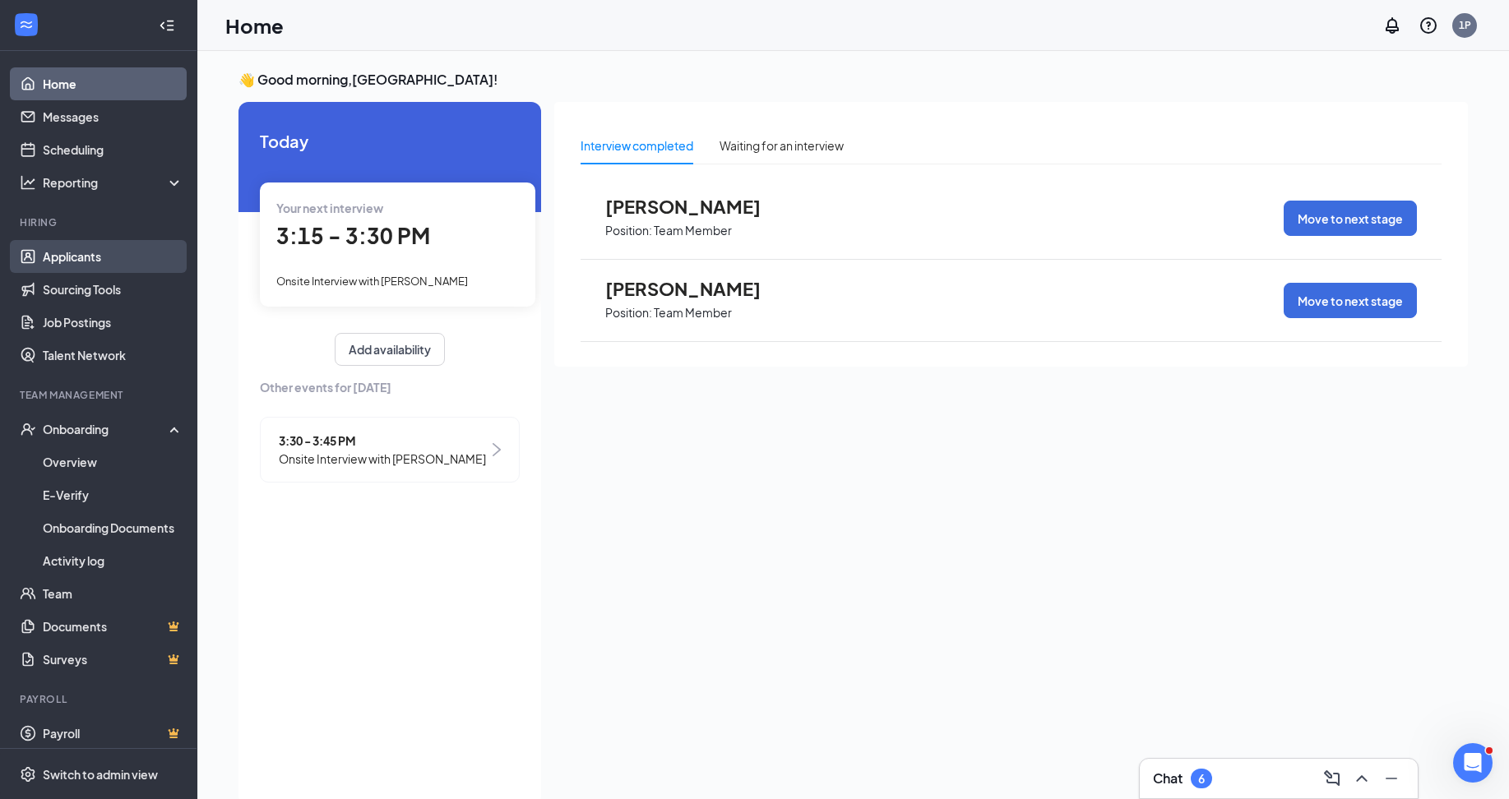
click at [76, 256] on link "Applicants" at bounding box center [113, 256] width 141 height 33
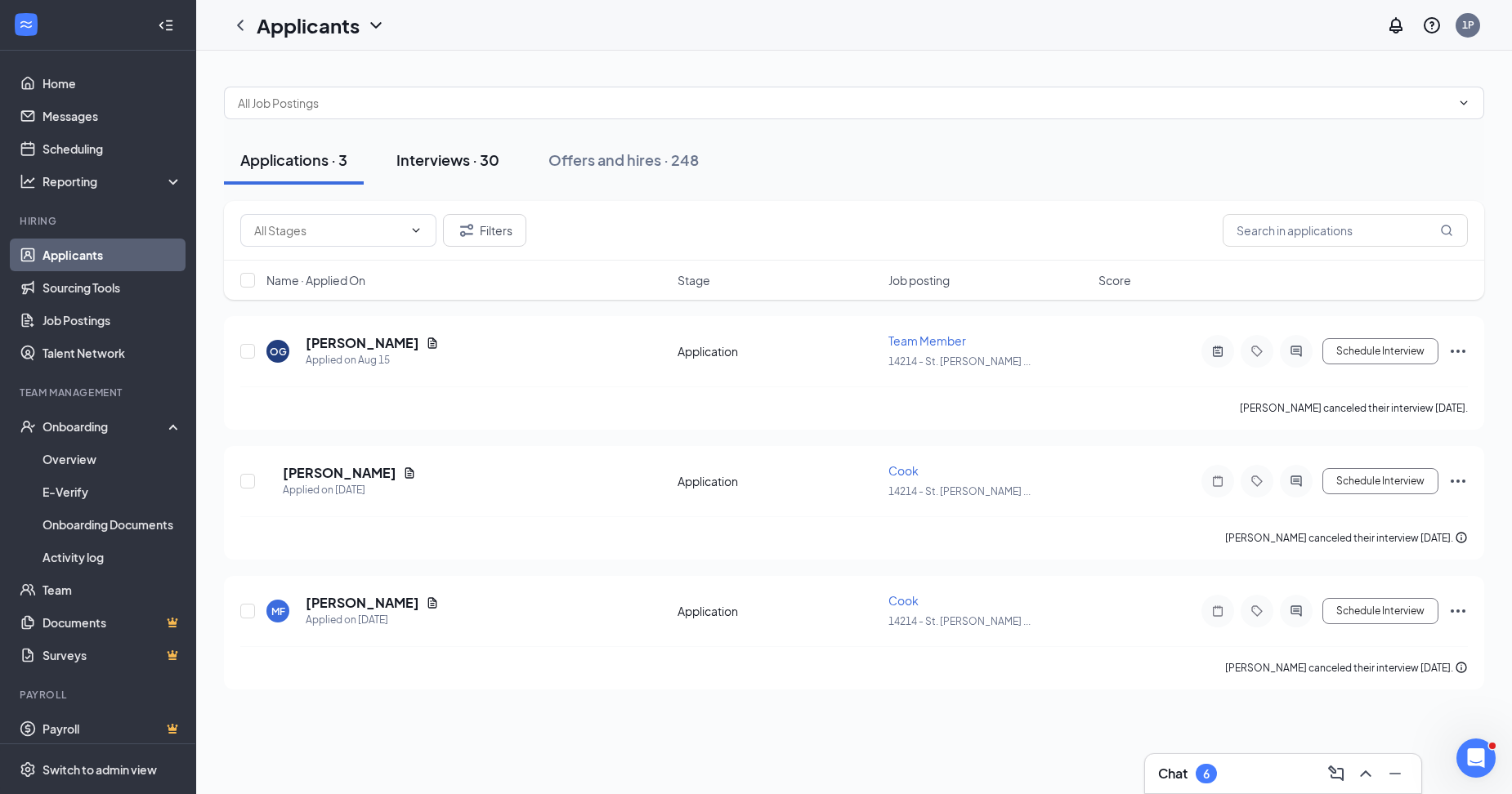
click at [429, 162] on div "Interviews · 30" at bounding box center [448, 159] width 103 height 21
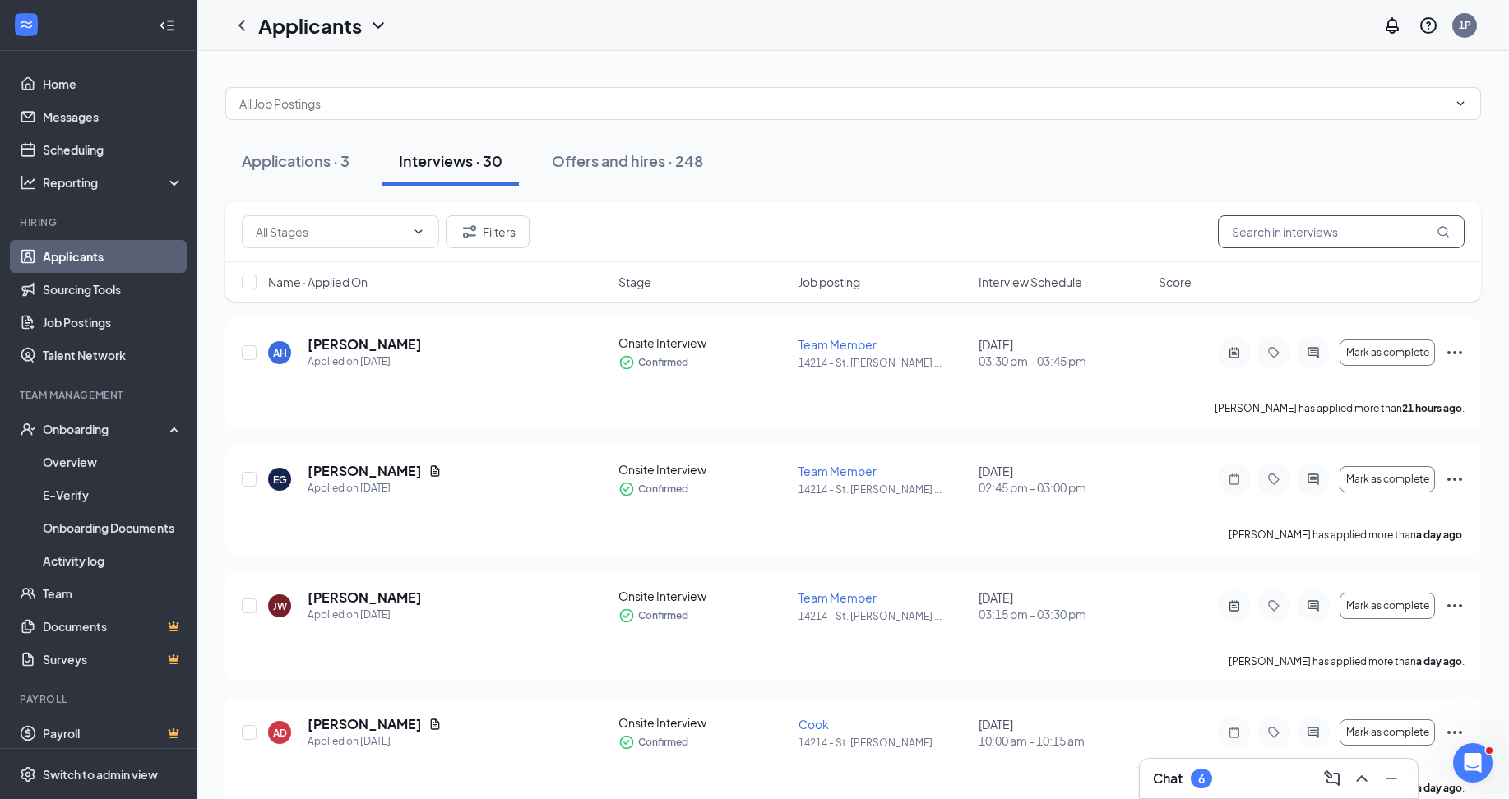
click at [1302, 236] on input "text" at bounding box center [1341, 231] width 247 height 33
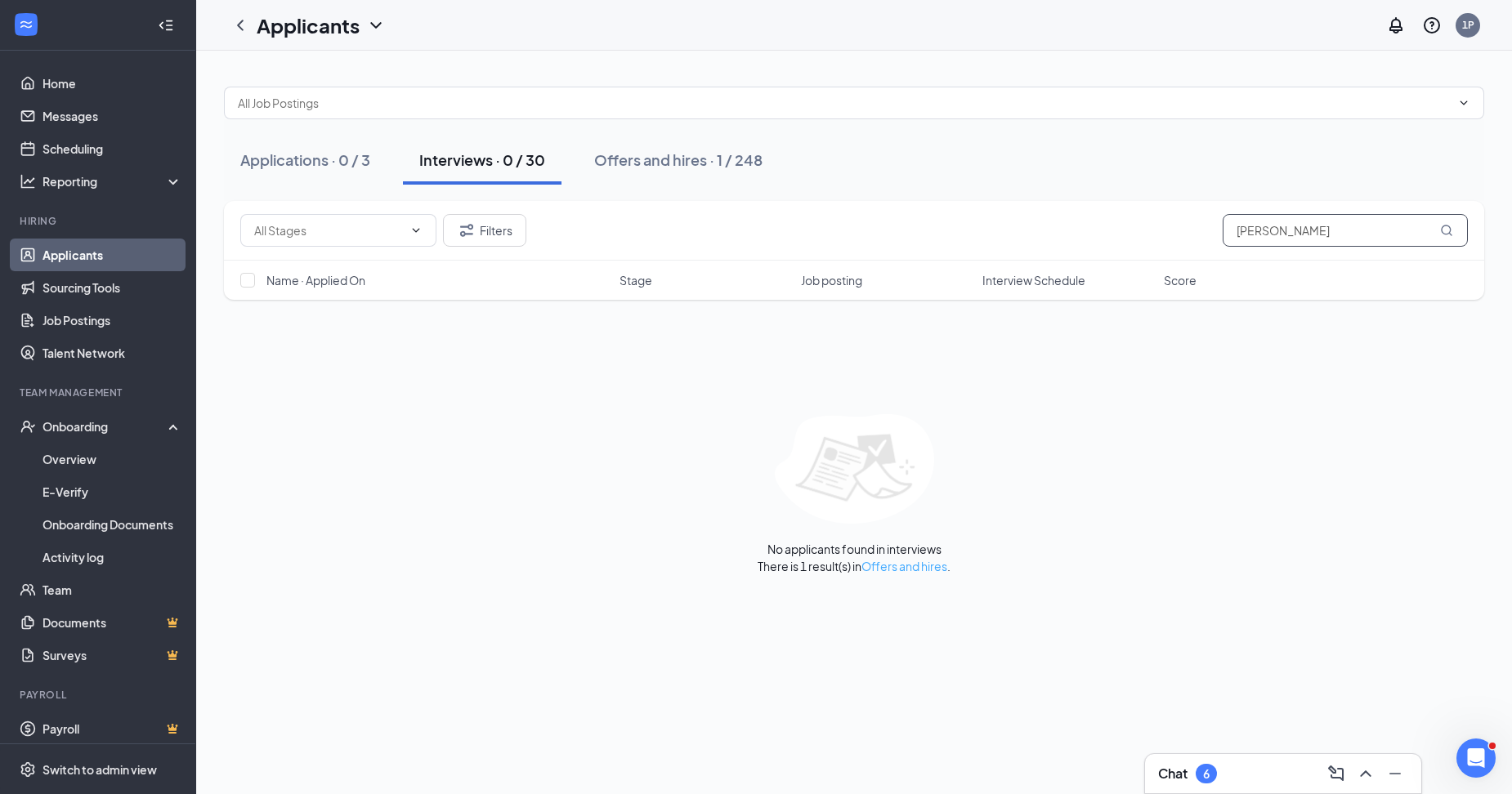
type input "[PERSON_NAME]"
click at [880, 568] on link "Offers and hires" at bounding box center [904, 565] width 85 height 15
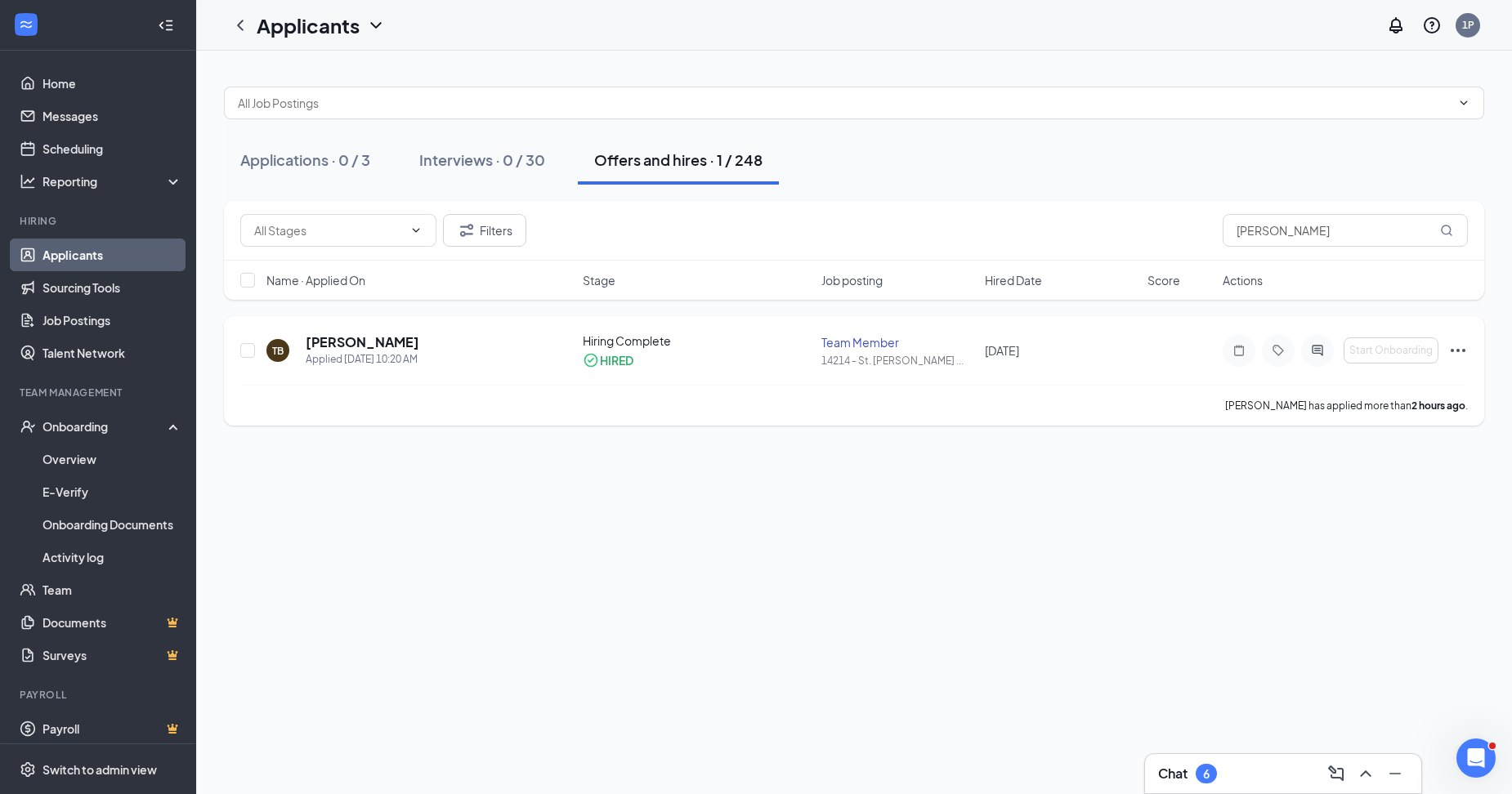
click at [1458, 349] on icon "Ellipses" at bounding box center [1458, 351] width 20 height 20
click at [1357, 516] on p "Move to stage" at bounding box center [1383, 524] width 140 height 16
click at [1457, 349] on icon "Ellipses" at bounding box center [1458, 351] width 20 height 20
click at [1110, 448] on div "Applications · 0 / 3 Interviews · 0 / 30 Offers and hires · 1 / 248 Filters [PE…" at bounding box center [854, 422] width 1316 height 743
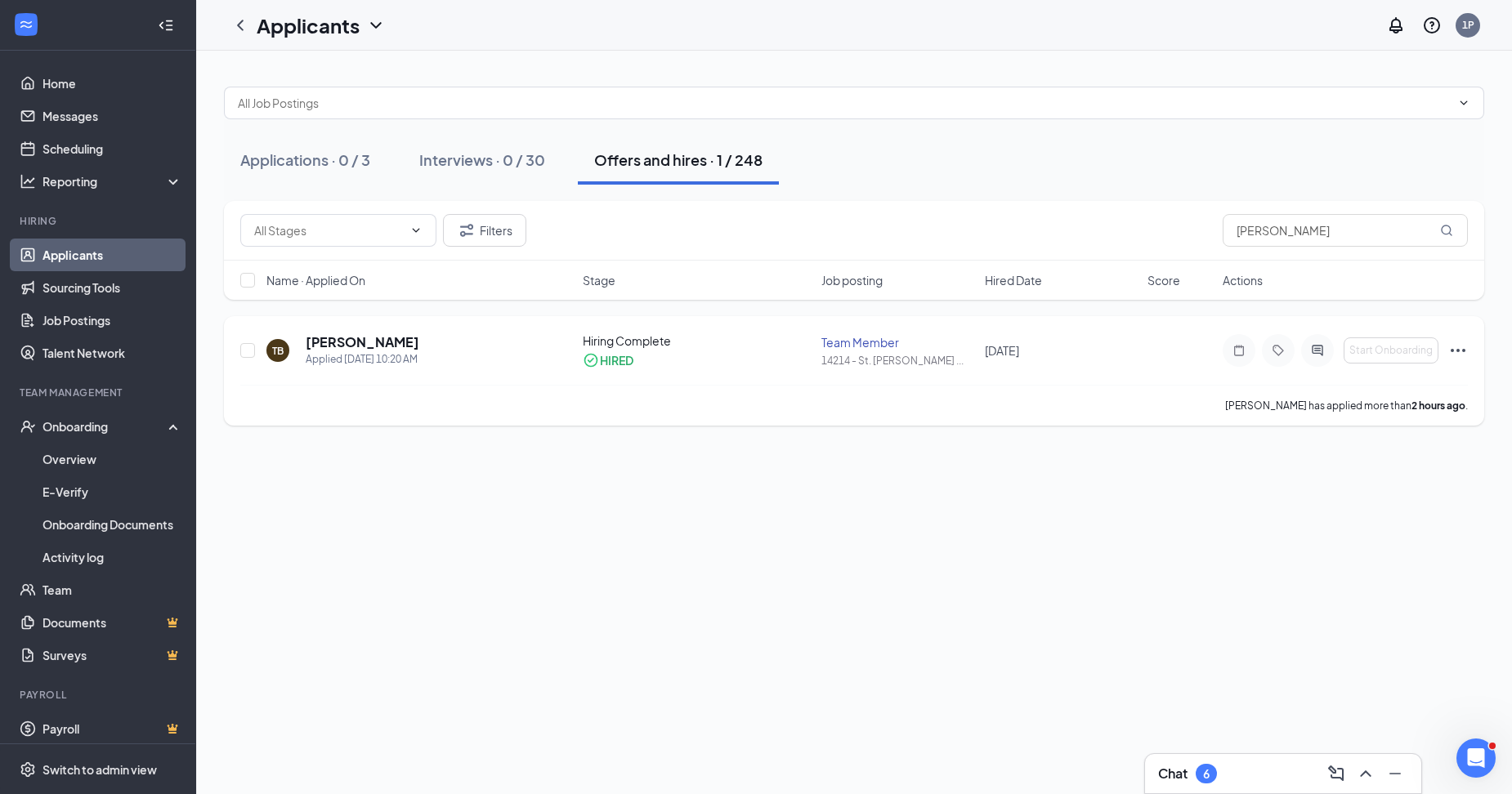
click at [499, 333] on div "TB [PERSON_NAME] Applied [DATE] 10:20 AM" at bounding box center [420, 350] width 306 height 35
click at [315, 343] on h5 "[PERSON_NAME]" at bounding box center [362, 342] width 113 height 18
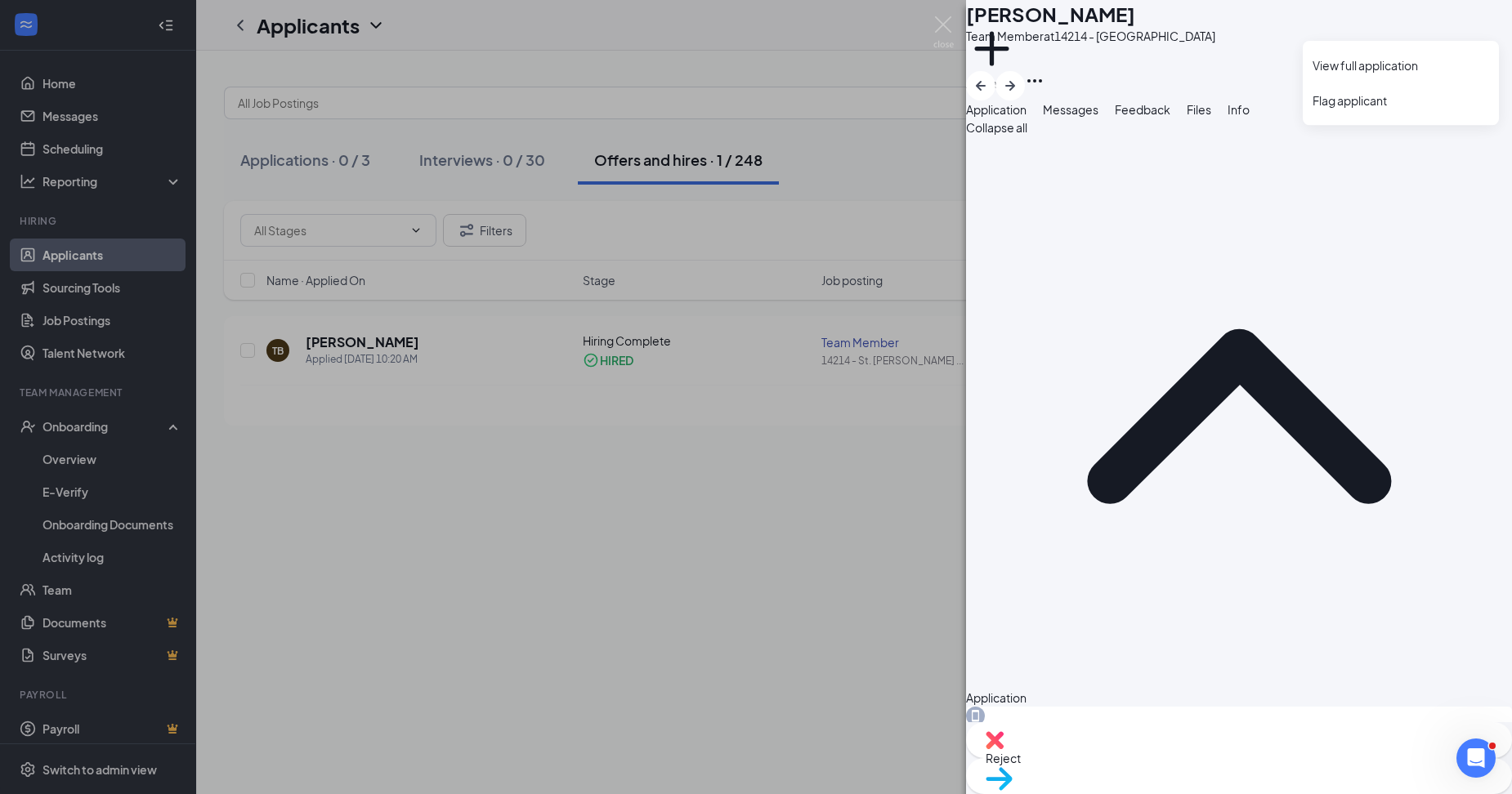
click at [1042, 79] on icon "Ellipses" at bounding box center [1034, 80] width 15 height 3
click at [1092, 164] on div "Collapse all Application Phone [PHONE_NUMBER] Email [EMAIL_ADDRESS][DOMAIN_NAME…" at bounding box center [1239, 420] width 546 height 604
click at [513, 511] on div "TB [PERSON_NAME] Team Member at 14214 - [GEOGRAPHIC_DATA] Add a tag Application…" at bounding box center [756, 397] width 1512 height 794
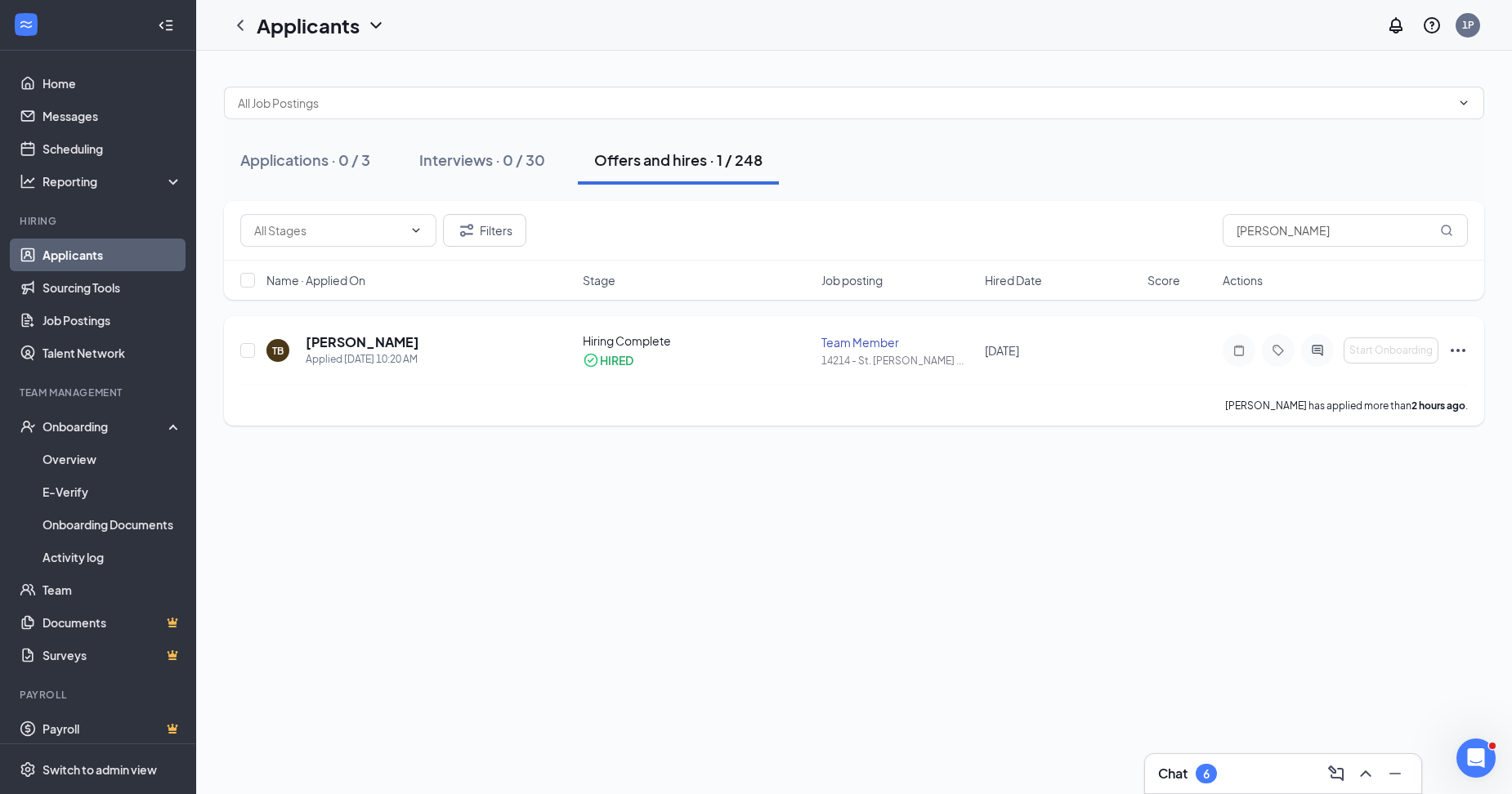
click at [1454, 349] on icon "Ellipses" at bounding box center [1458, 351] width 20 height 20
click at [1383, 388] on p "[PERSON_NAME] not hired" at bounding box center [1383, 393] width 140 height 33
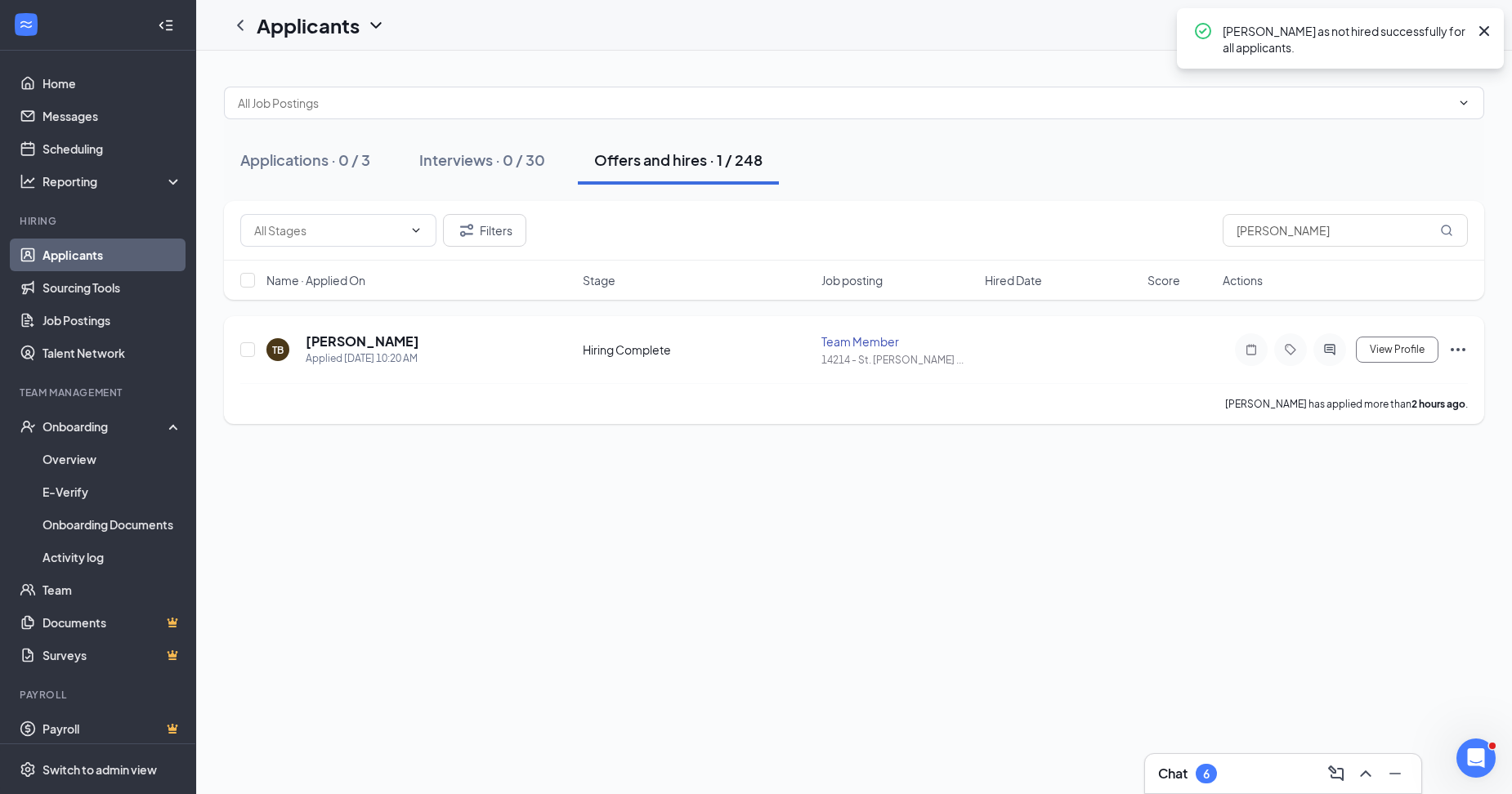
click at [1453, 348] on icon "Ellipses" at bounding box center [1458, 350] width 20 height 20
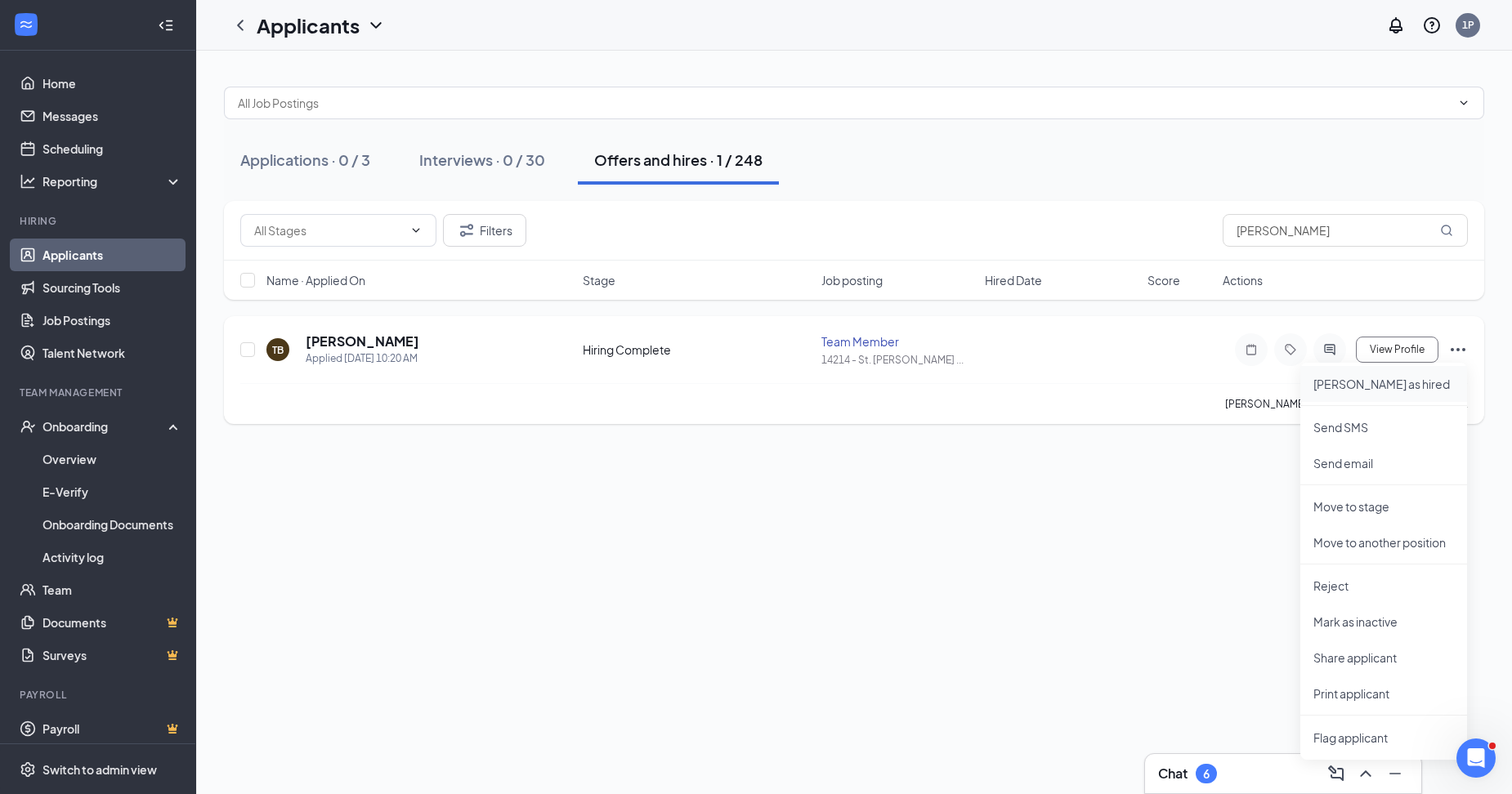
click at [1369, 382] on p "[PERSON_NAME] as hired" at bounding box center [1383, 384] width 140 height 16
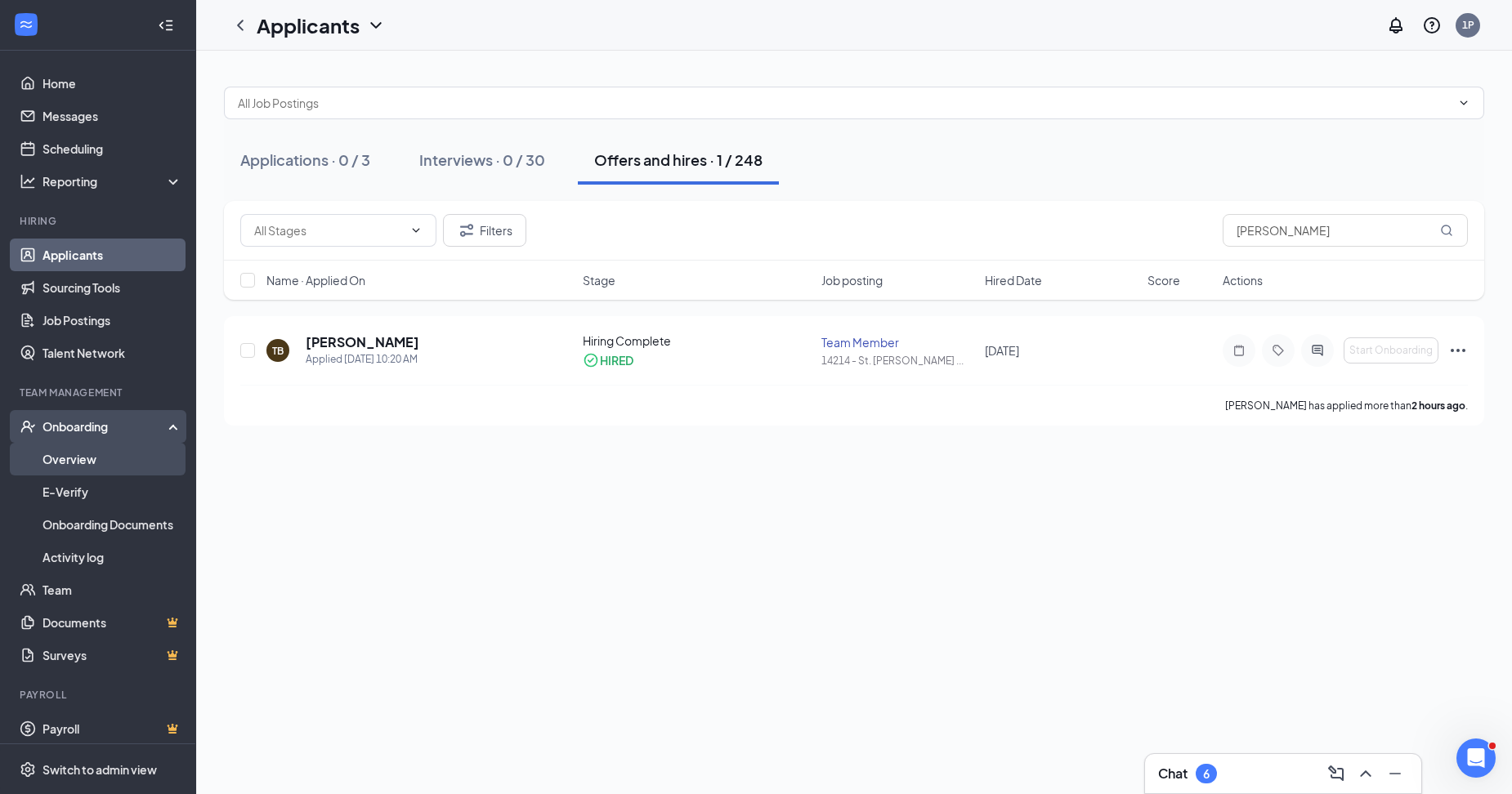
click at [76, 448] on link "Overview" at bounding box center [112, 459] width 140 height 33
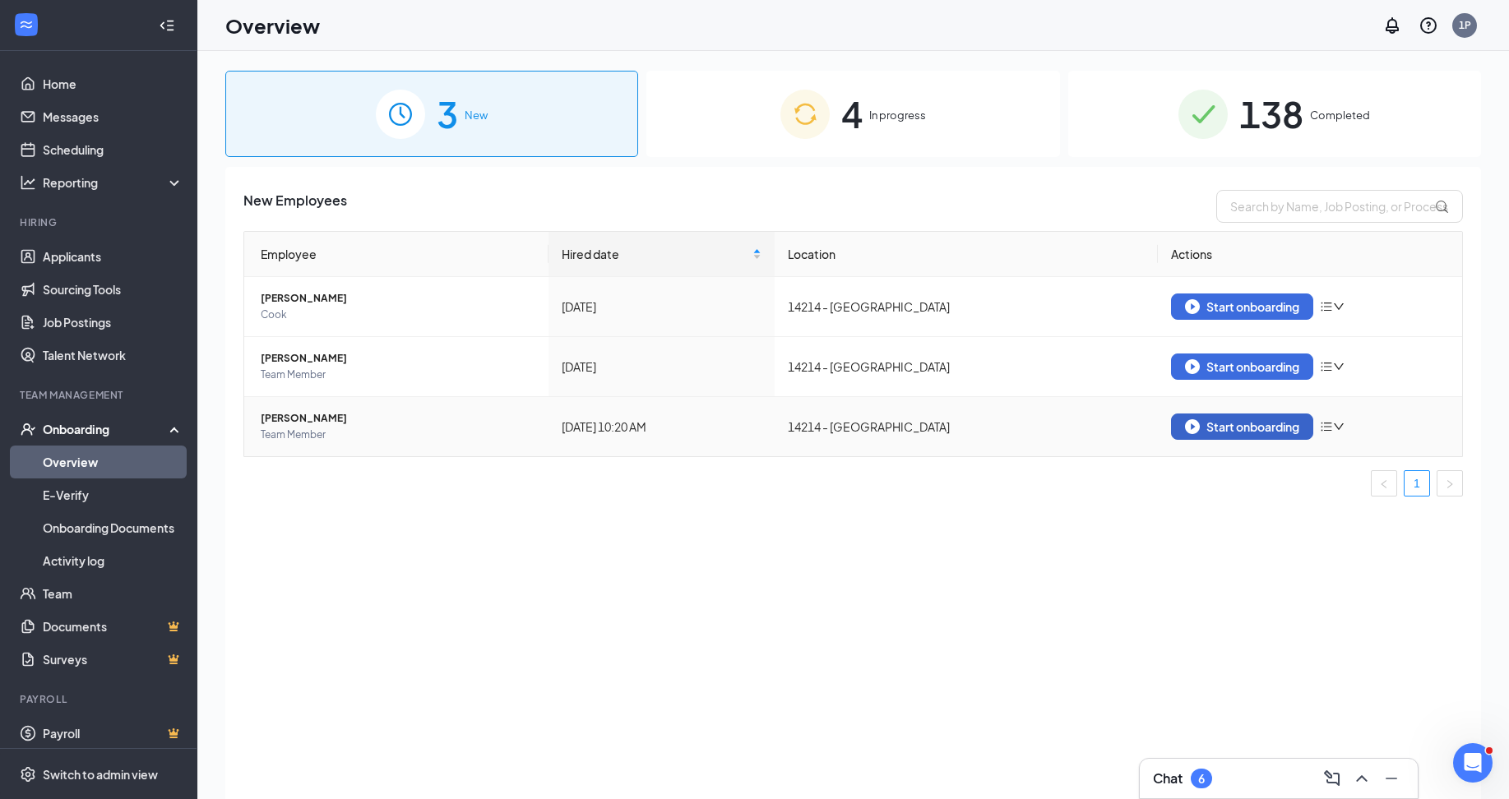
click at [1231, 428] on div "Start onboarding" at bounding box center [1242, 426] width 114 height 15
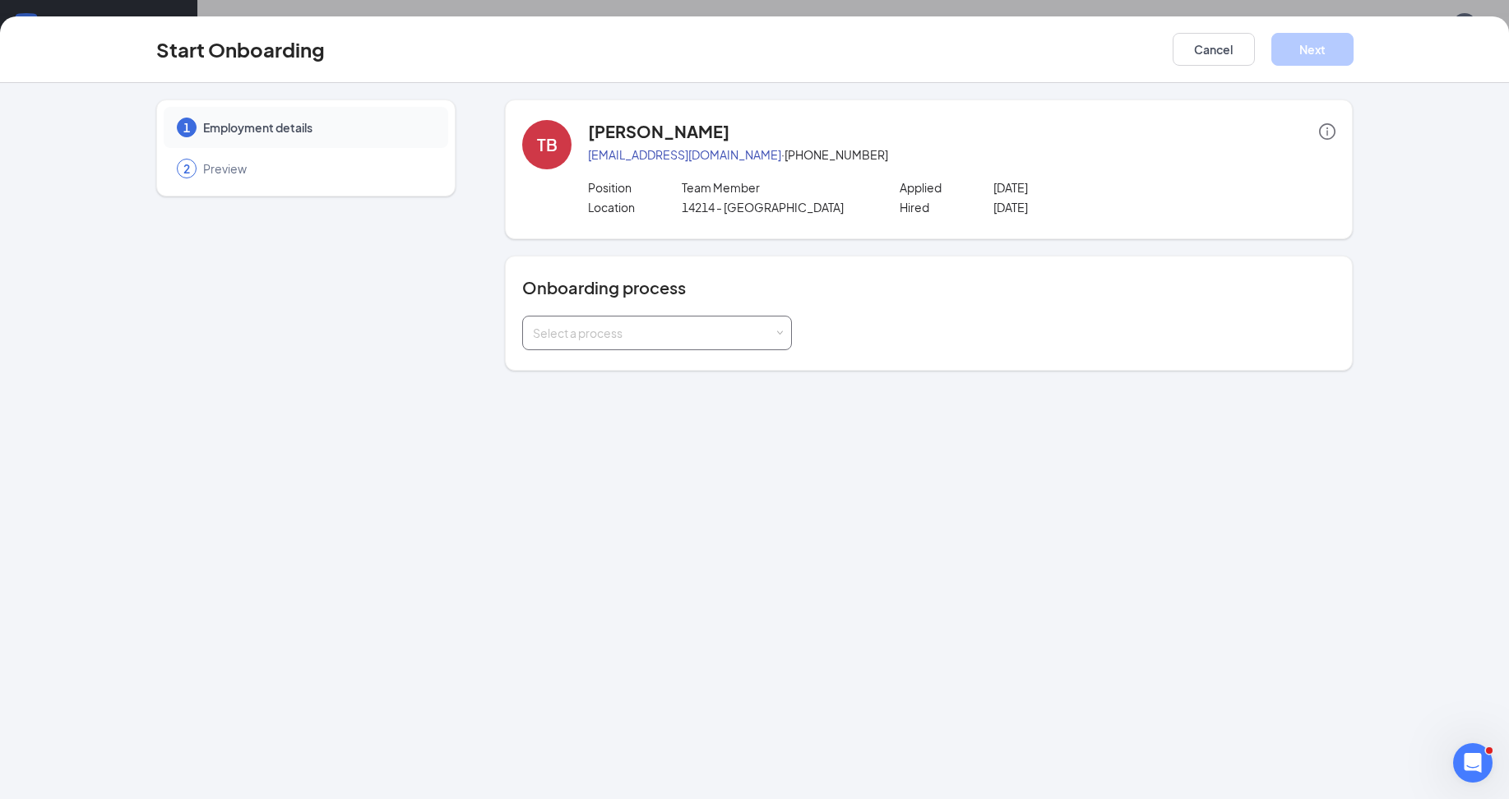
click at [586, 320] on div "Select a process" at bounding box center [657, 333] width 248 height 33
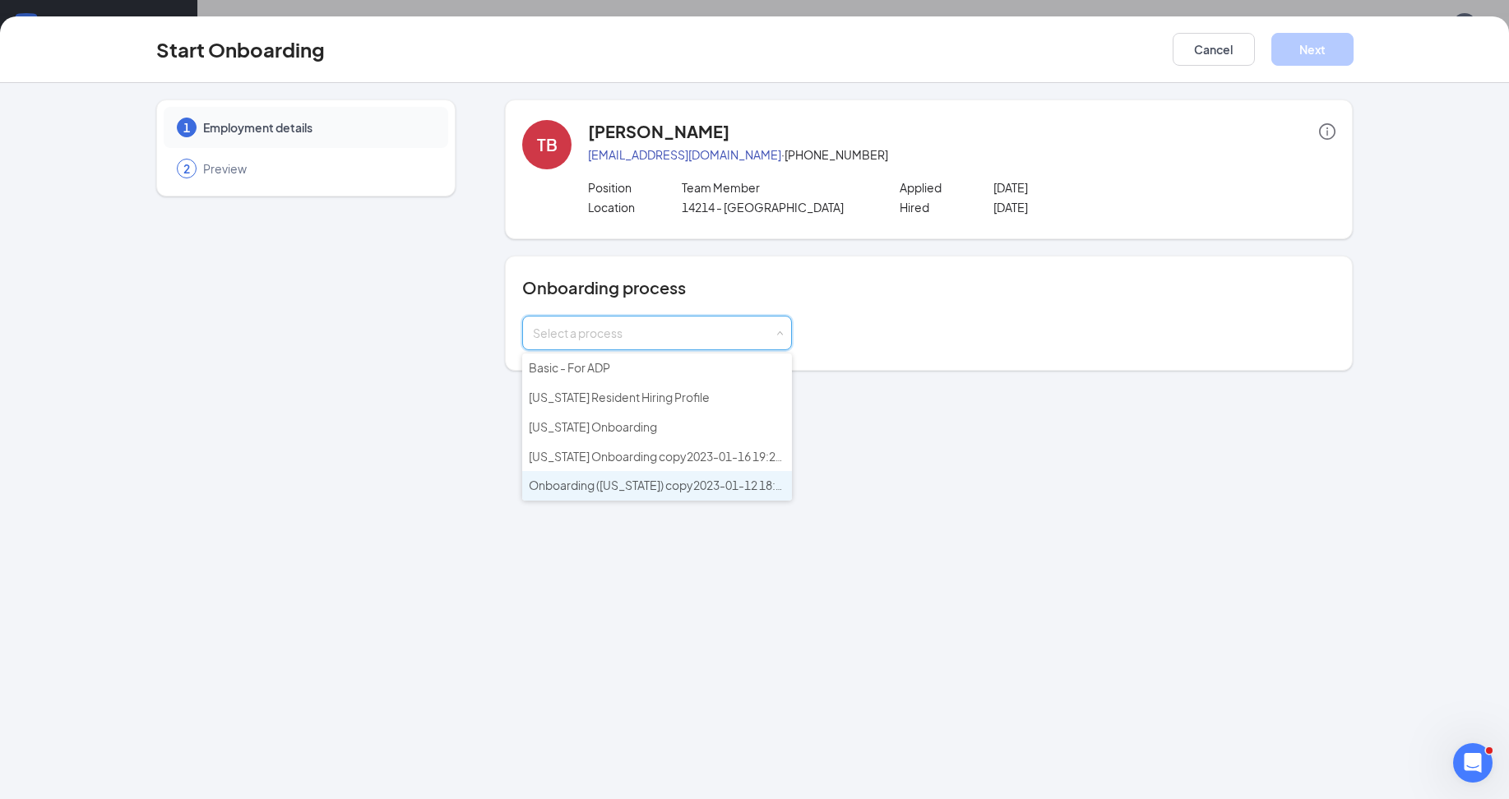
click at [598, 493] on li "Onboarding ([US_STATE]) copy2023-01-12 18:55:51" at bounding box center [657, 486] width 270 height 30
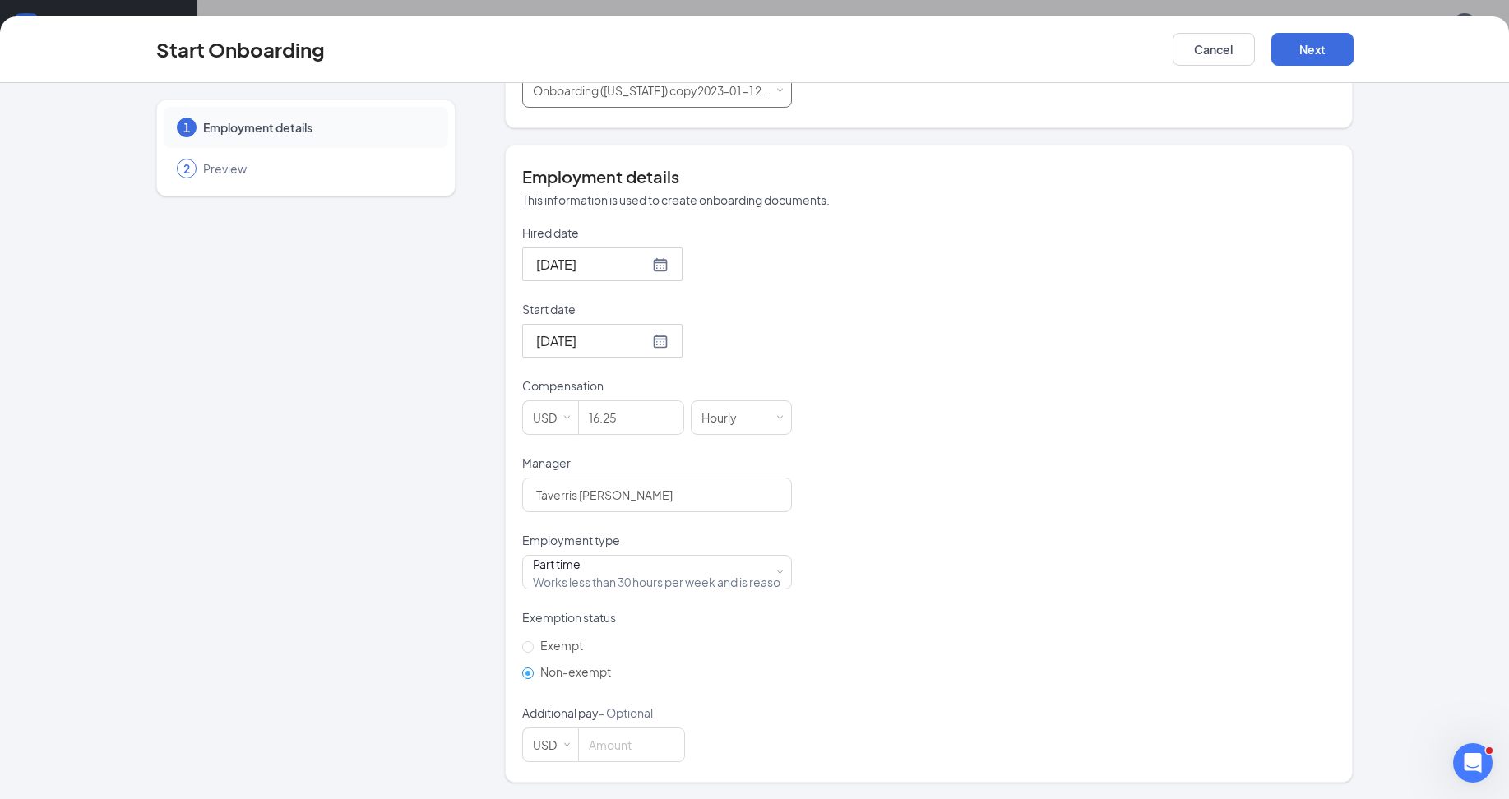
scroll to position [74, 0]
click at [1320, 53] on button "Next" at bounding box center [1312, 49] width 82 height 33
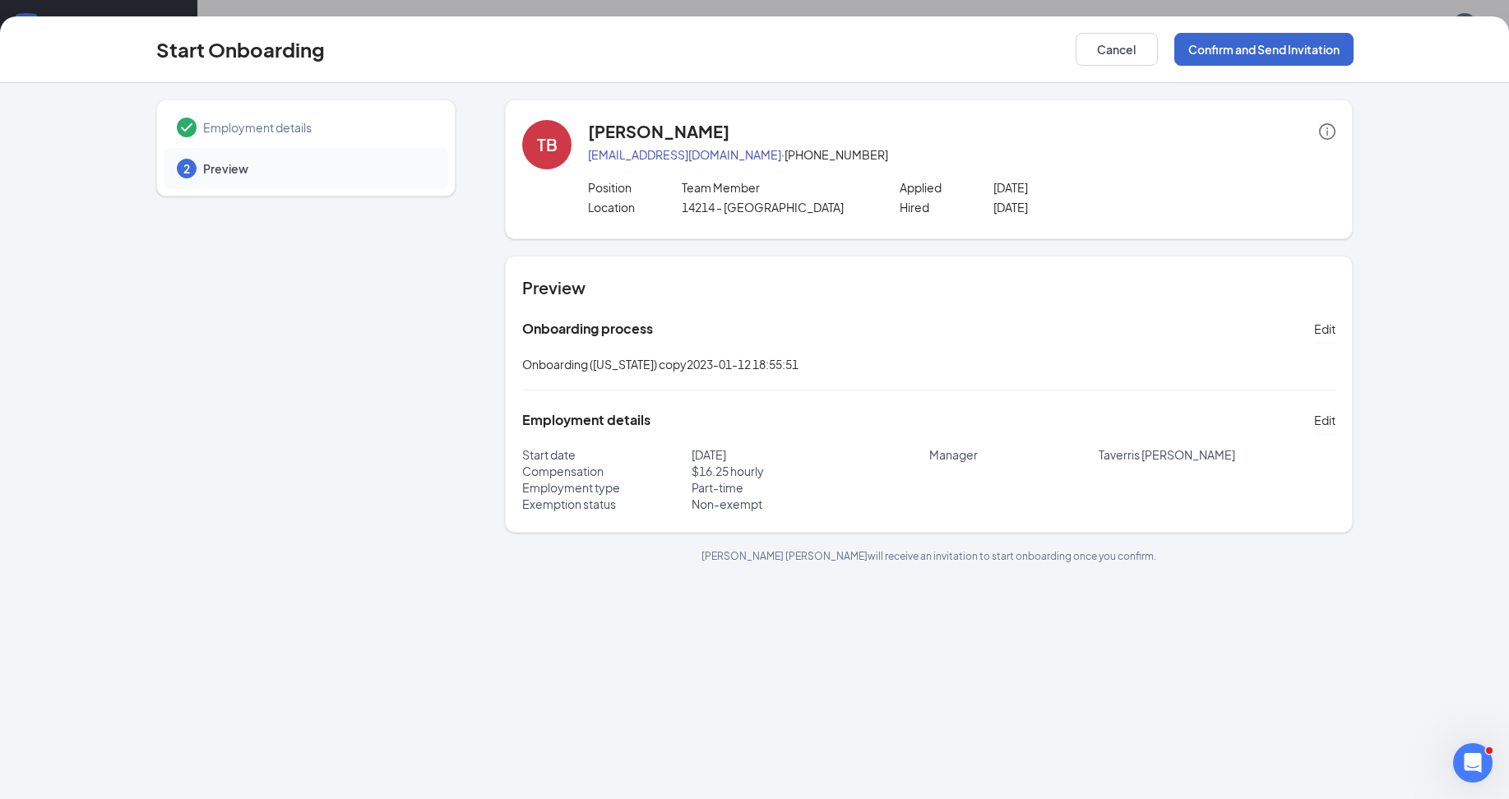
scroll to position [0, 0]
click at [1239, 41] on button "Confirm and Send Invitation" at bounding box center [1263, 49] width 179 height 33
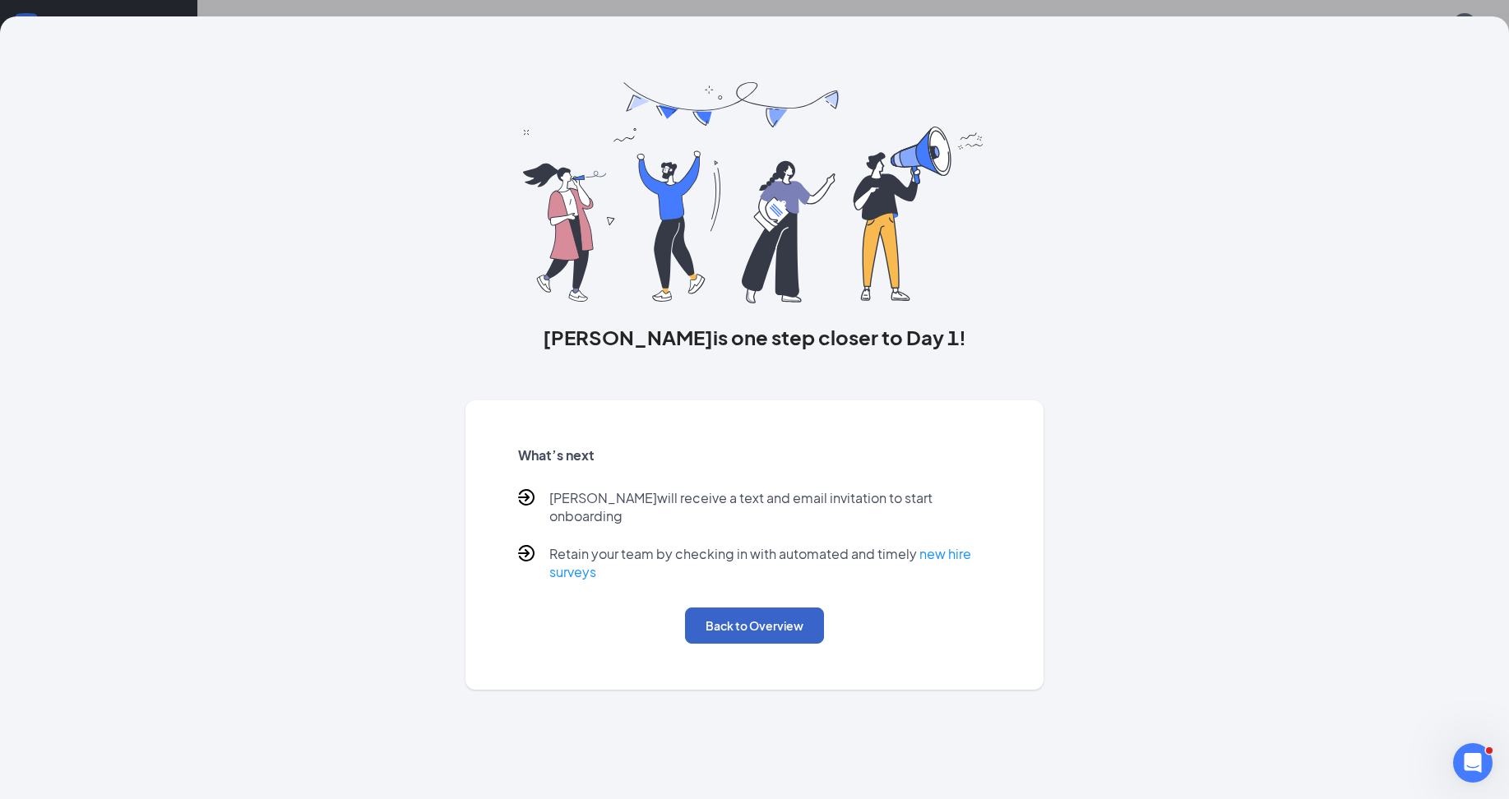
click at [709, 608] on button "Back to Overview" at bounding box center [754, 626] width 139 height 36
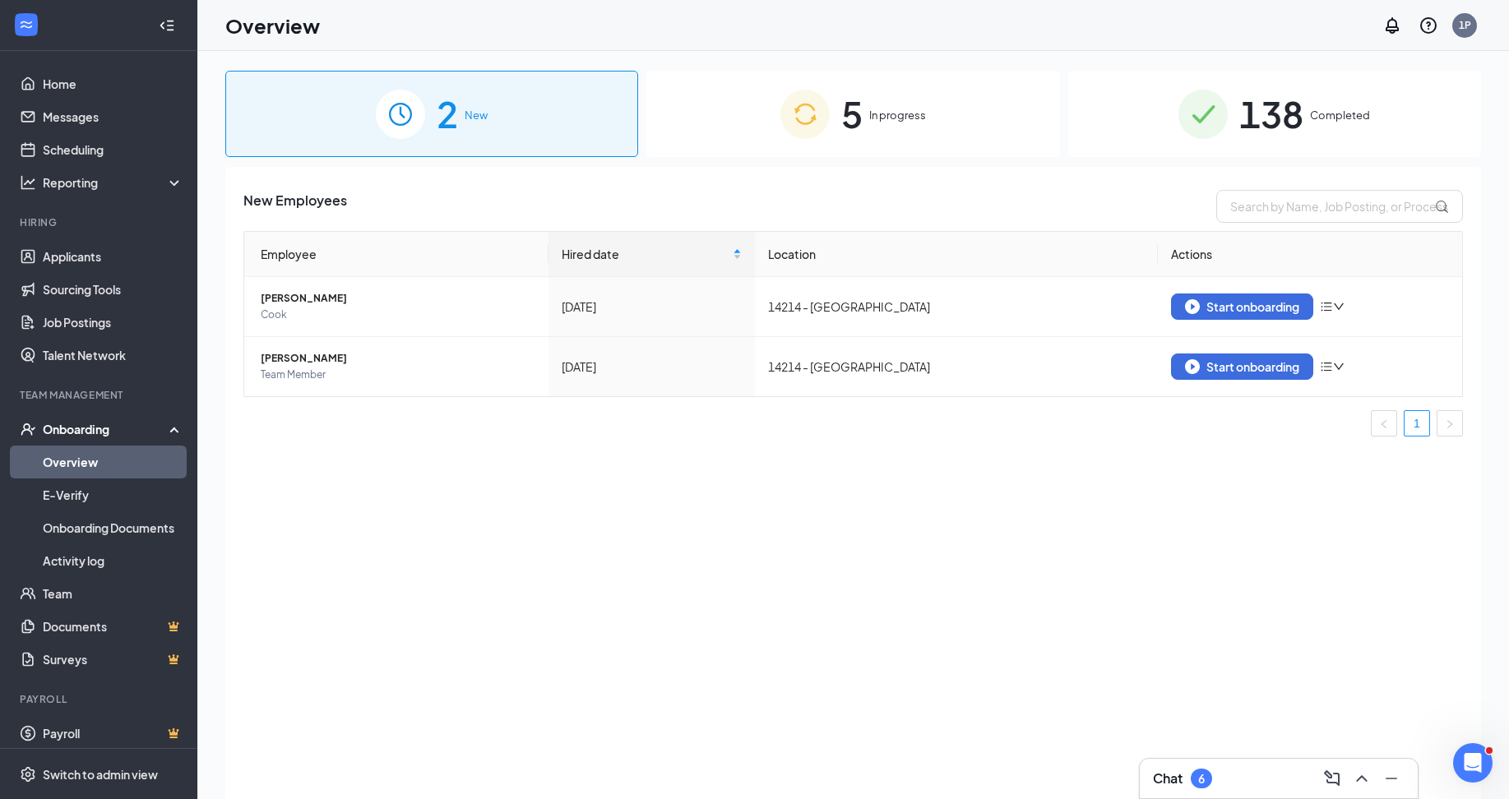
click at [810, 118] on img at bounding box center [804, 114] width 49 height 49
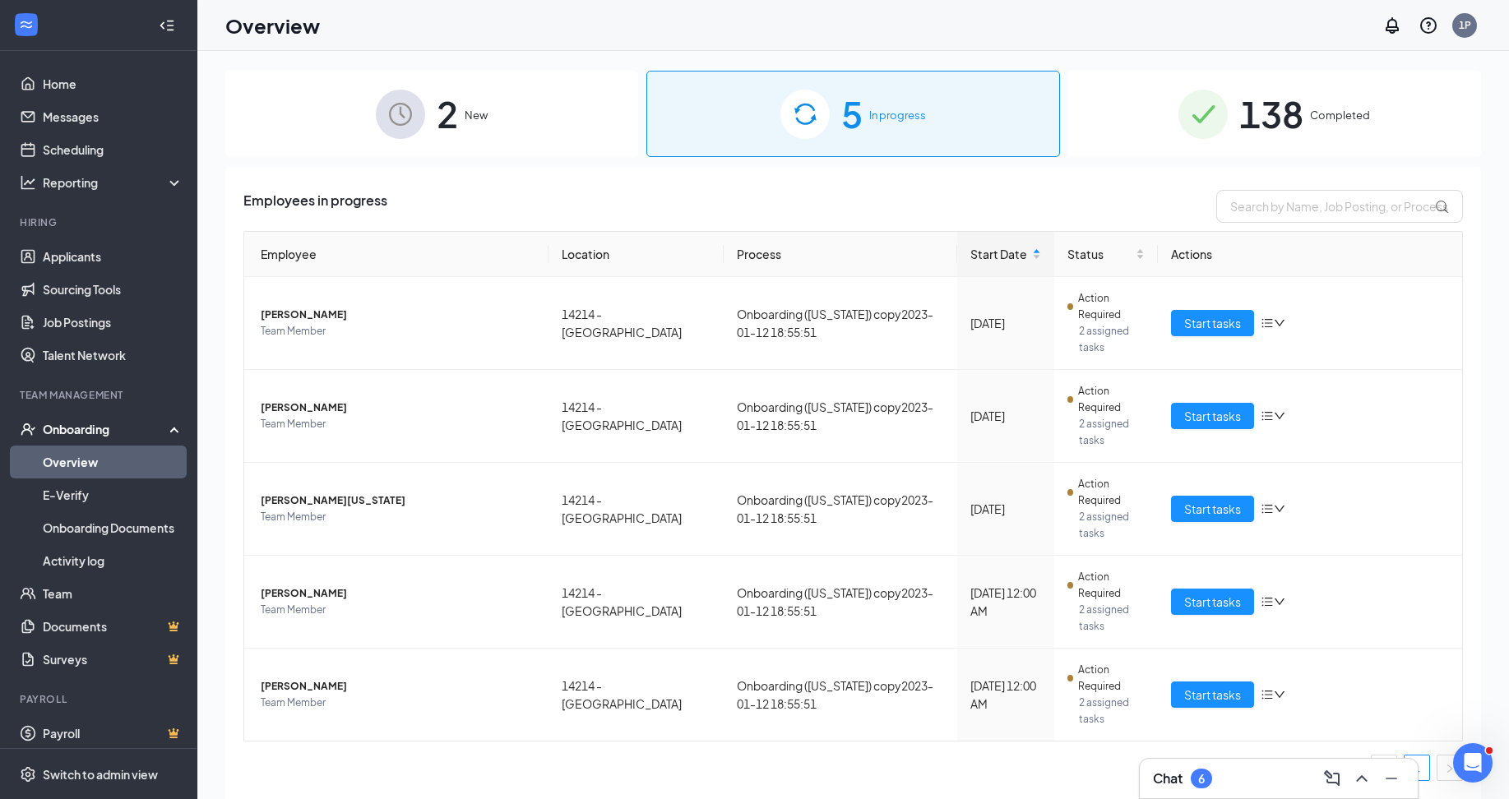
click at [427, 110] on div "2 New" at bounding box center [431, 114] width 413 height 86
